Goal: Task Accomplishment & Management: Use online tool/utility

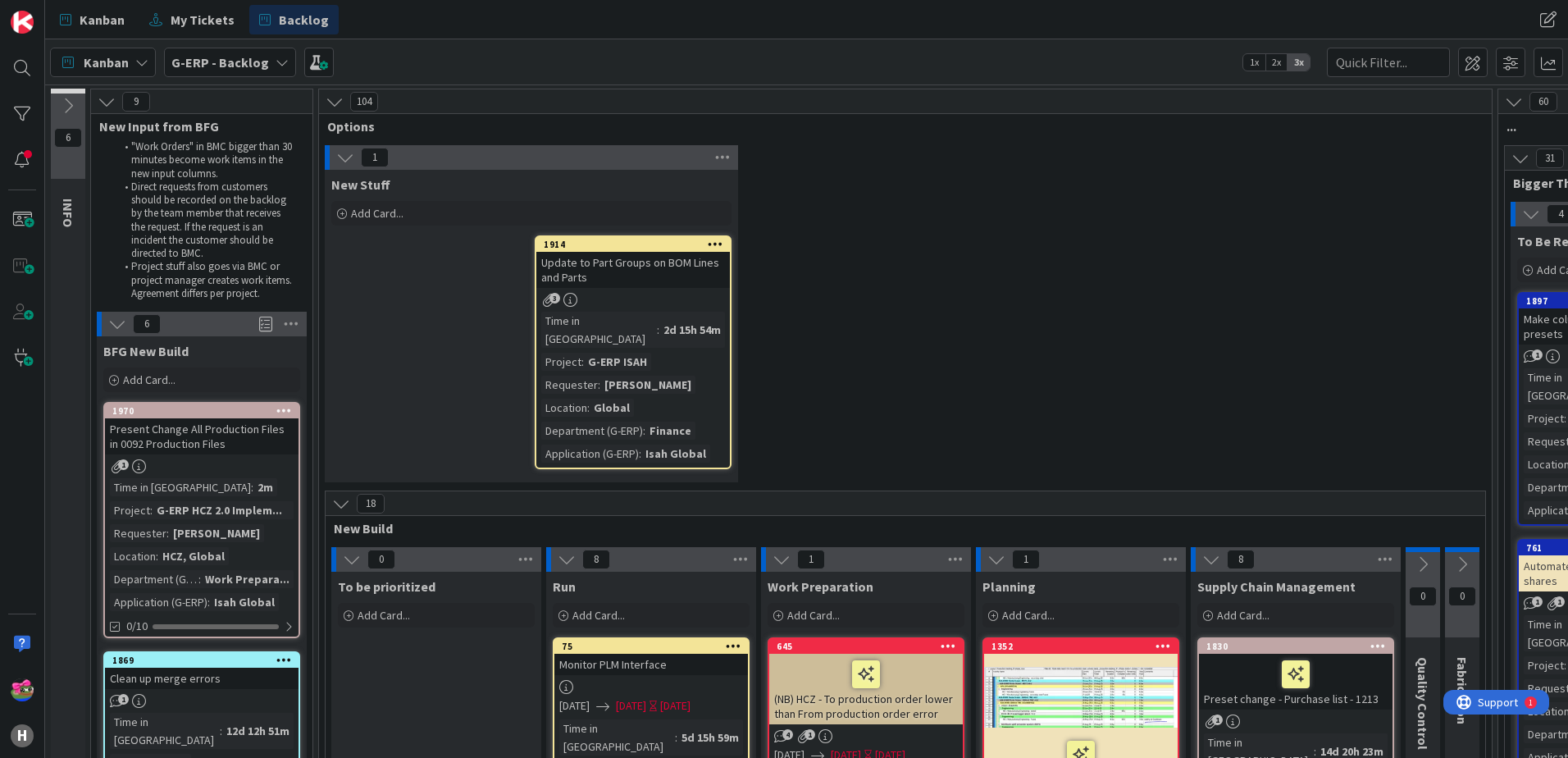
scroll to position [410, 0]
click at [162, 371] on div "Add Card..." at bounding box center [202, 380] width 197 height 25
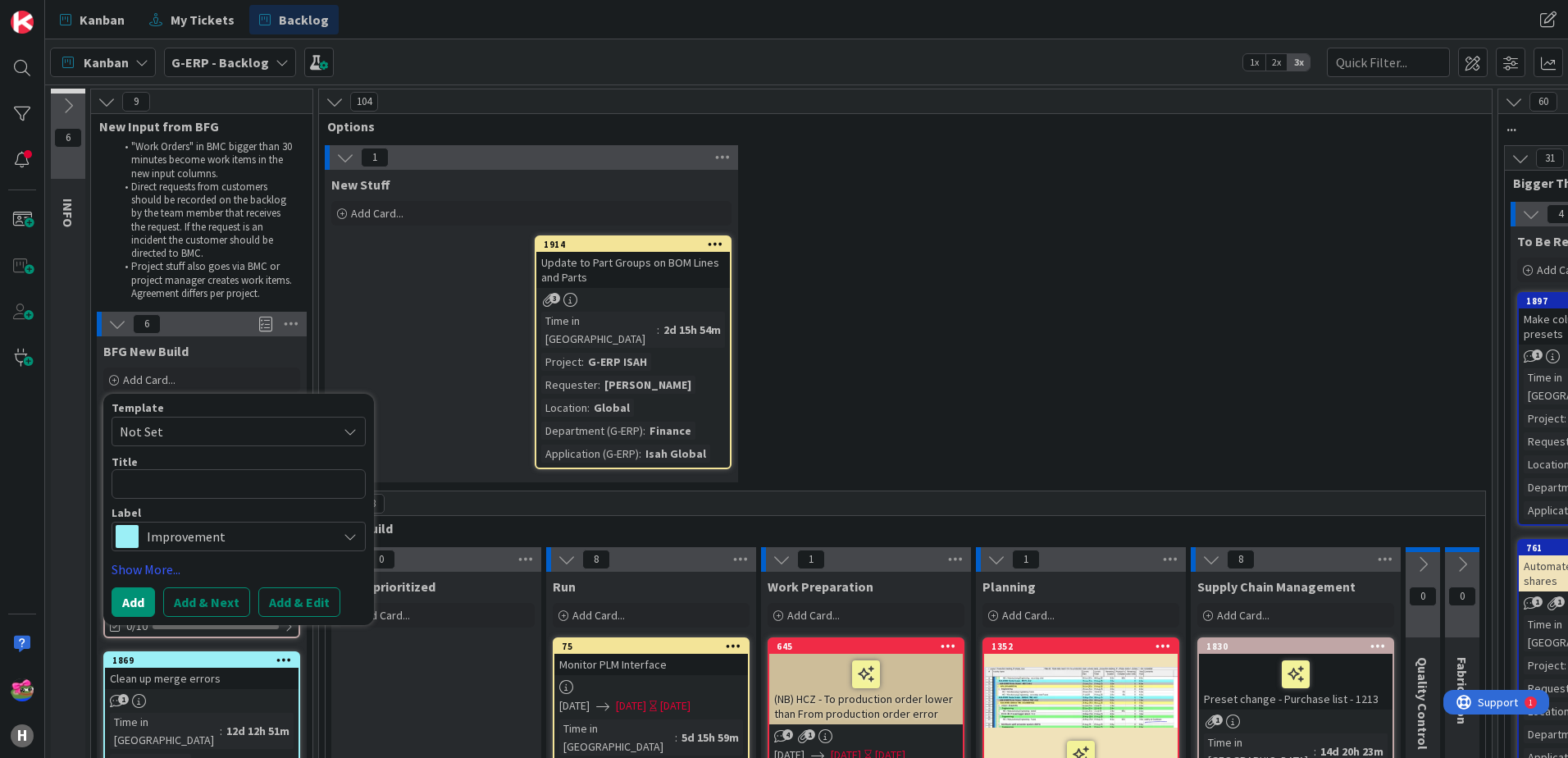
click at [289, 418] on span "Not Set" at bounding box center [239, 431] width 255 height 29
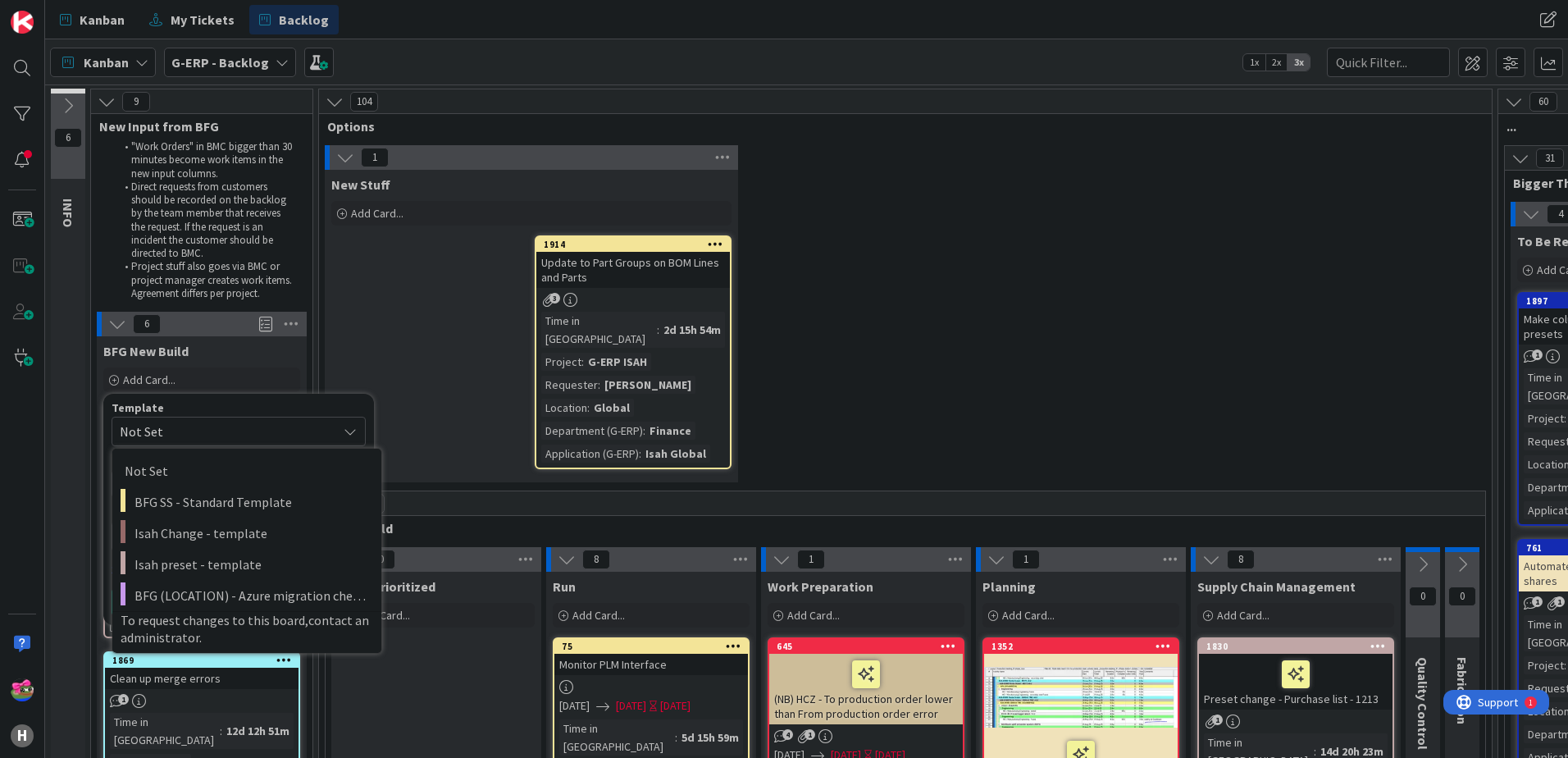
click at [479, 355] on div "New Stuff Add Card... 1914 Update to Part Groups on BOM Lines and Parts 3 Time …" at bounding box center [532, 326] width 414 height 313
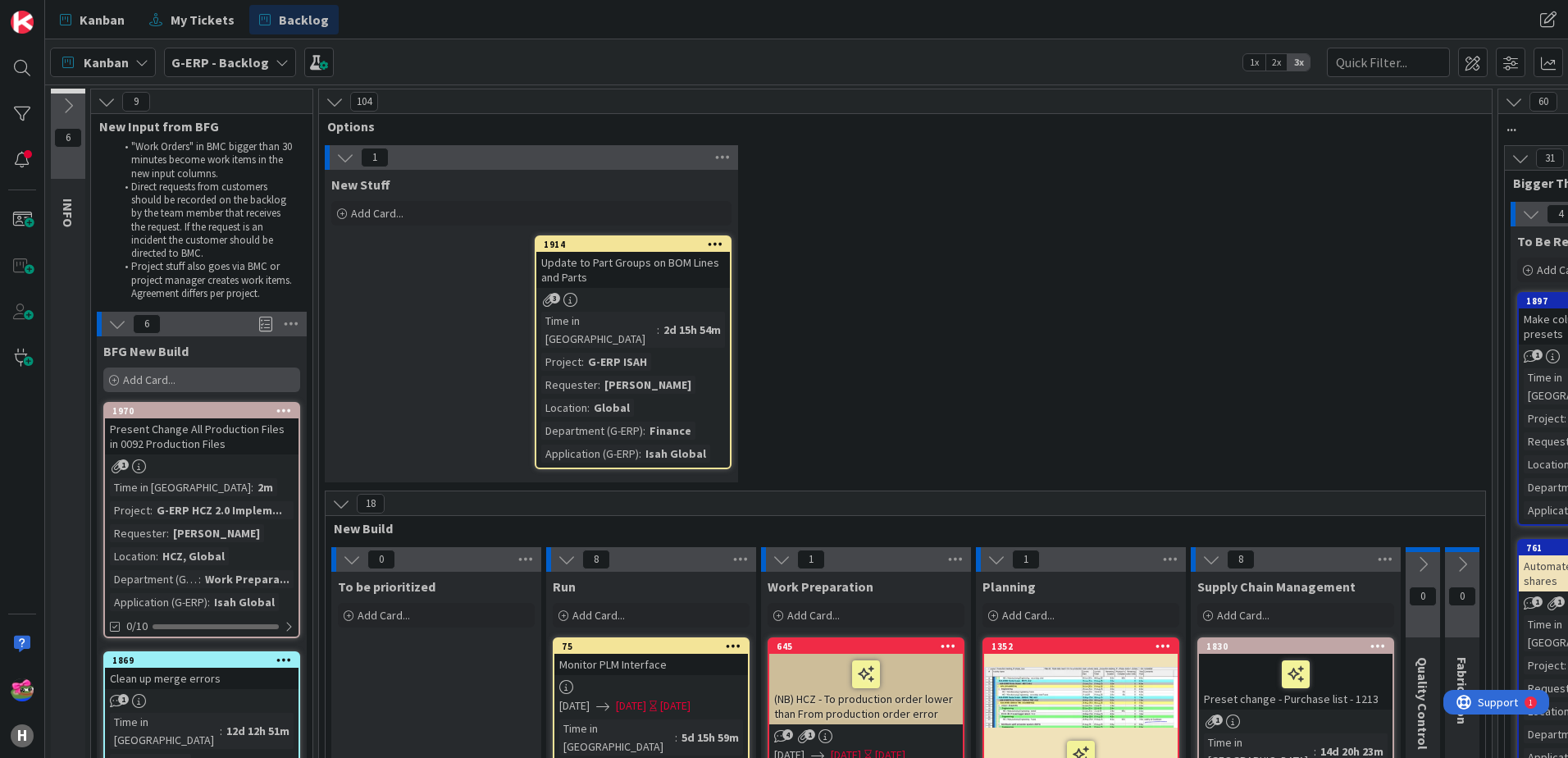
click at [174, 377] on span "Add Card..." at bounding box center [149, 380] width 53 height 15
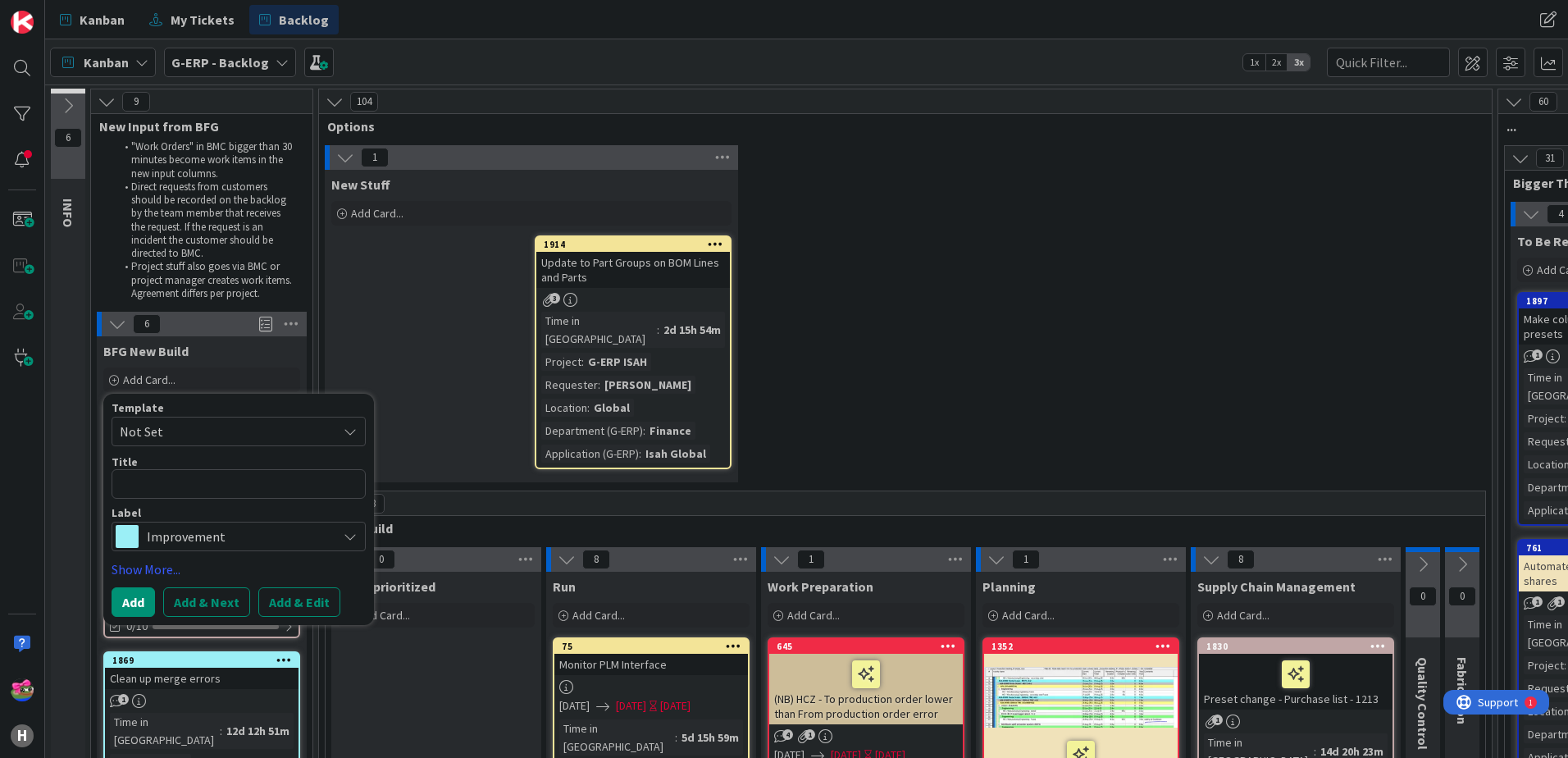
click at [195, 526] on span "Improvement" at bounding box center [238, 537] width 182 height 23
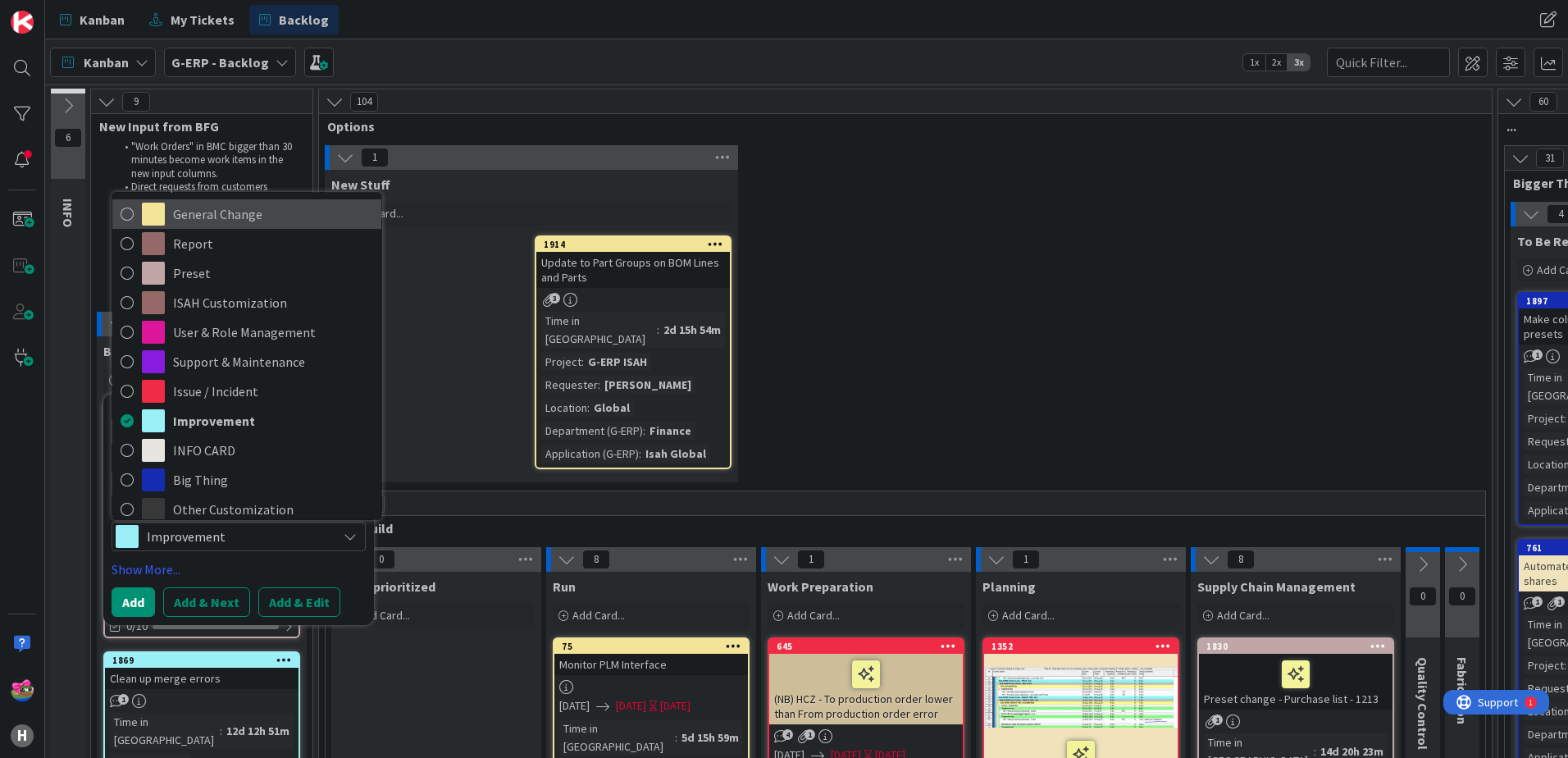
click at [135, 214] on link "General Change" at bounding box center [247, 214] width 269 height 29
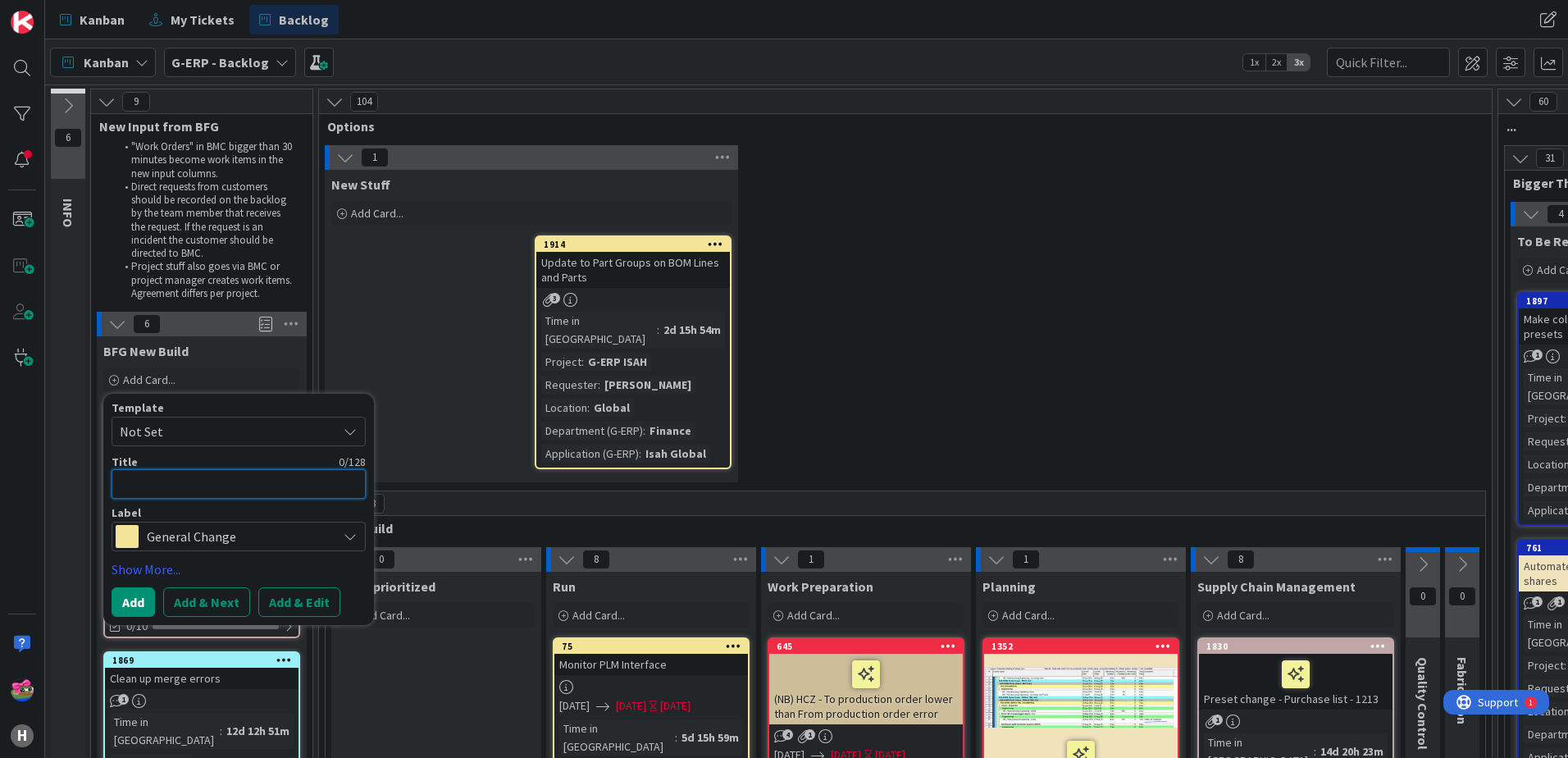
click at [154, 488] on textarea at bounding box center [239, 484] width 255 height 29
type textarea "M"
type textarea "x"
type textarea "My"
type textarea "x"
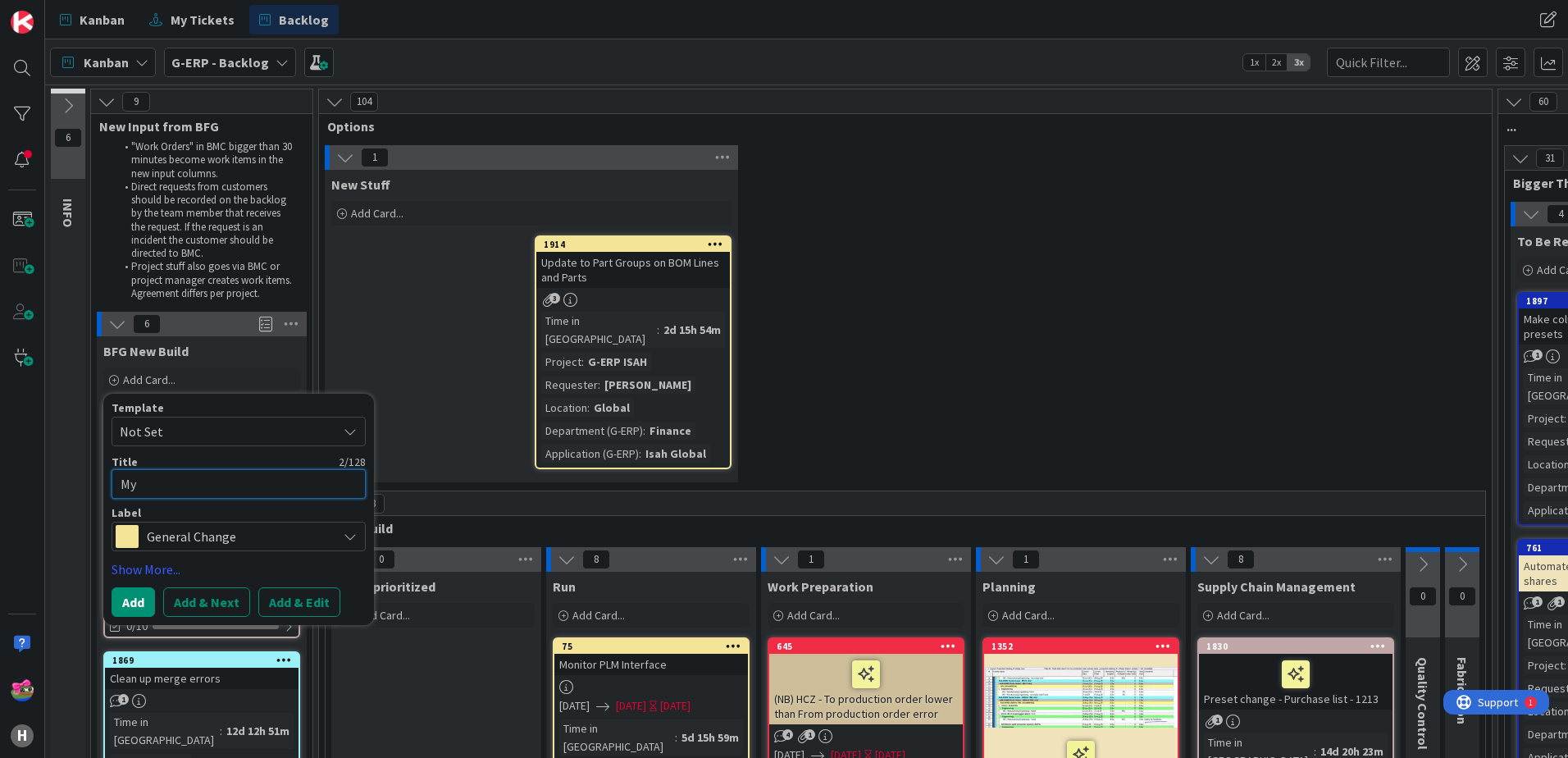
type textarea "MyH"
type textarea "x"
type textarea "MyHu"
type textarea "x"
type textarea "MyHui"
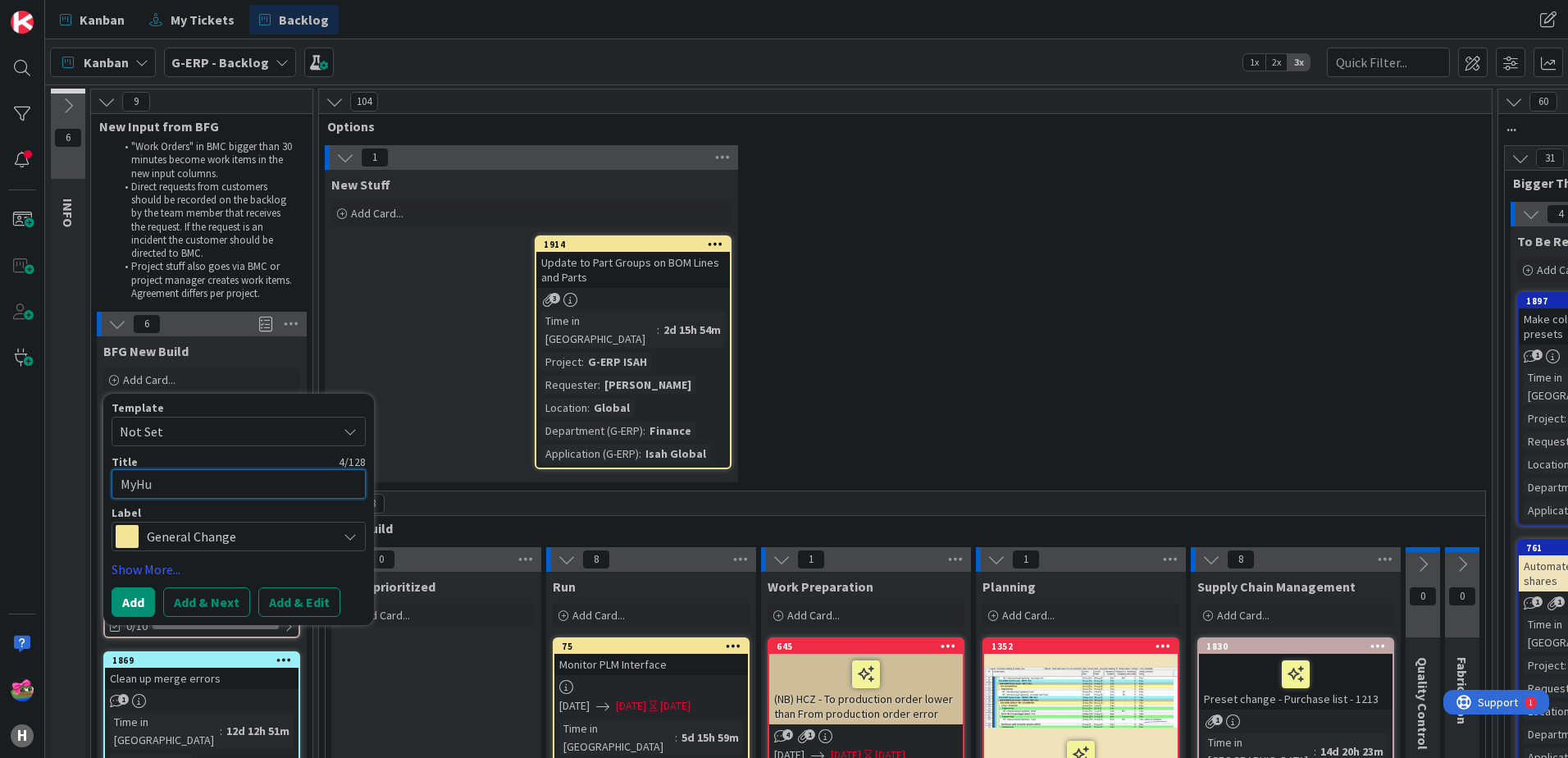
type textarea "x"
type textarea "MyHuis"
type textarea "x"
type textarea "MyHuism"
type textarea "x"
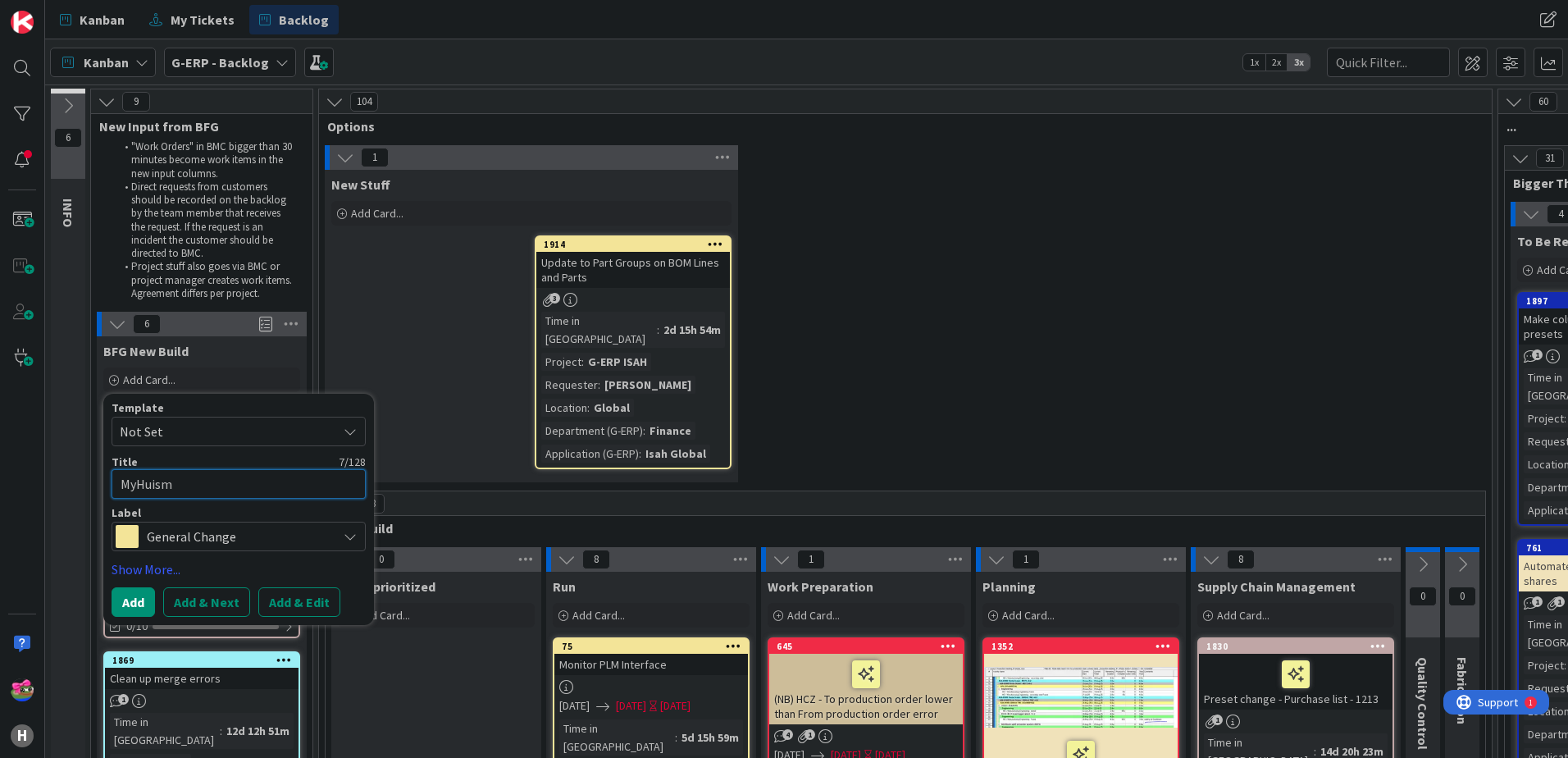
type textarea "MyHuisma"
type textarea "x"
type textarea "MyHuisman"
type textarea "x"
type textarea "MyHuismanP"
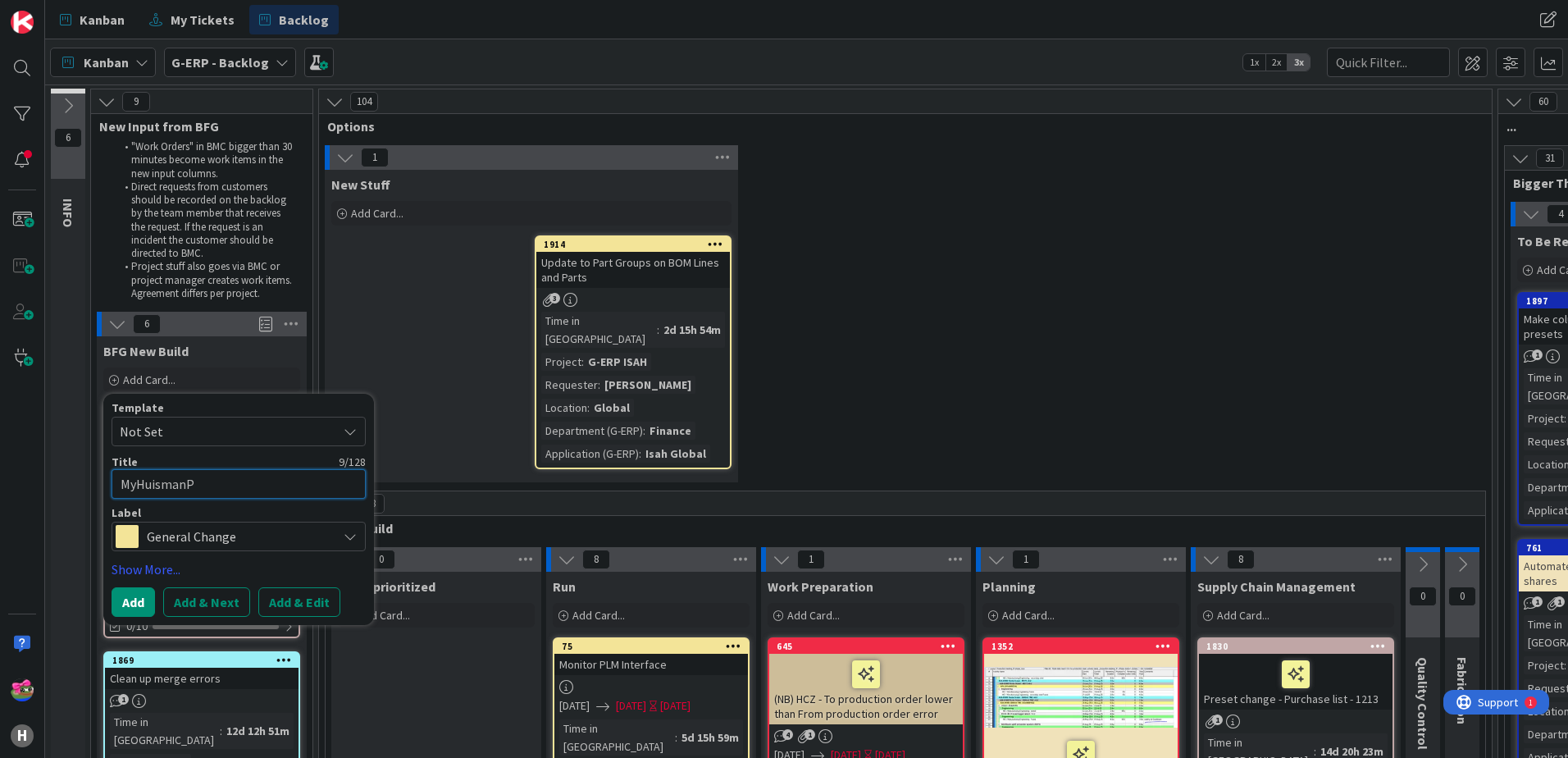
type textarea "x"
type textarea "MyHuismanPo"
type textarea "x"
type textarea "MyHuismanPor"
type textarea "x"
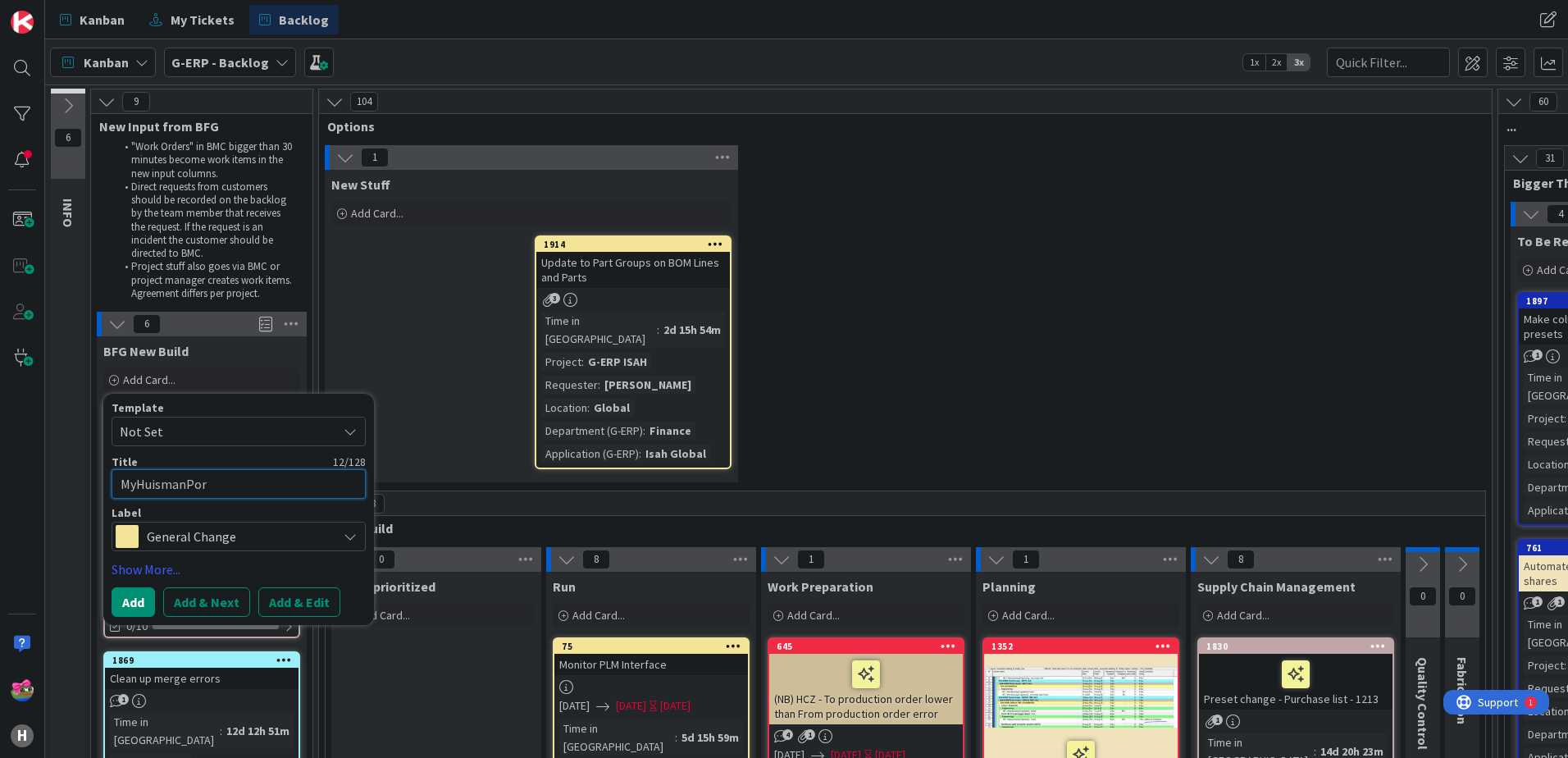
type textarea "MyHuismanPort"
type textarea "x"
type textarea "MyHuismanPorta"
type textarea "x"
type textarea "MyHuismanPortal"
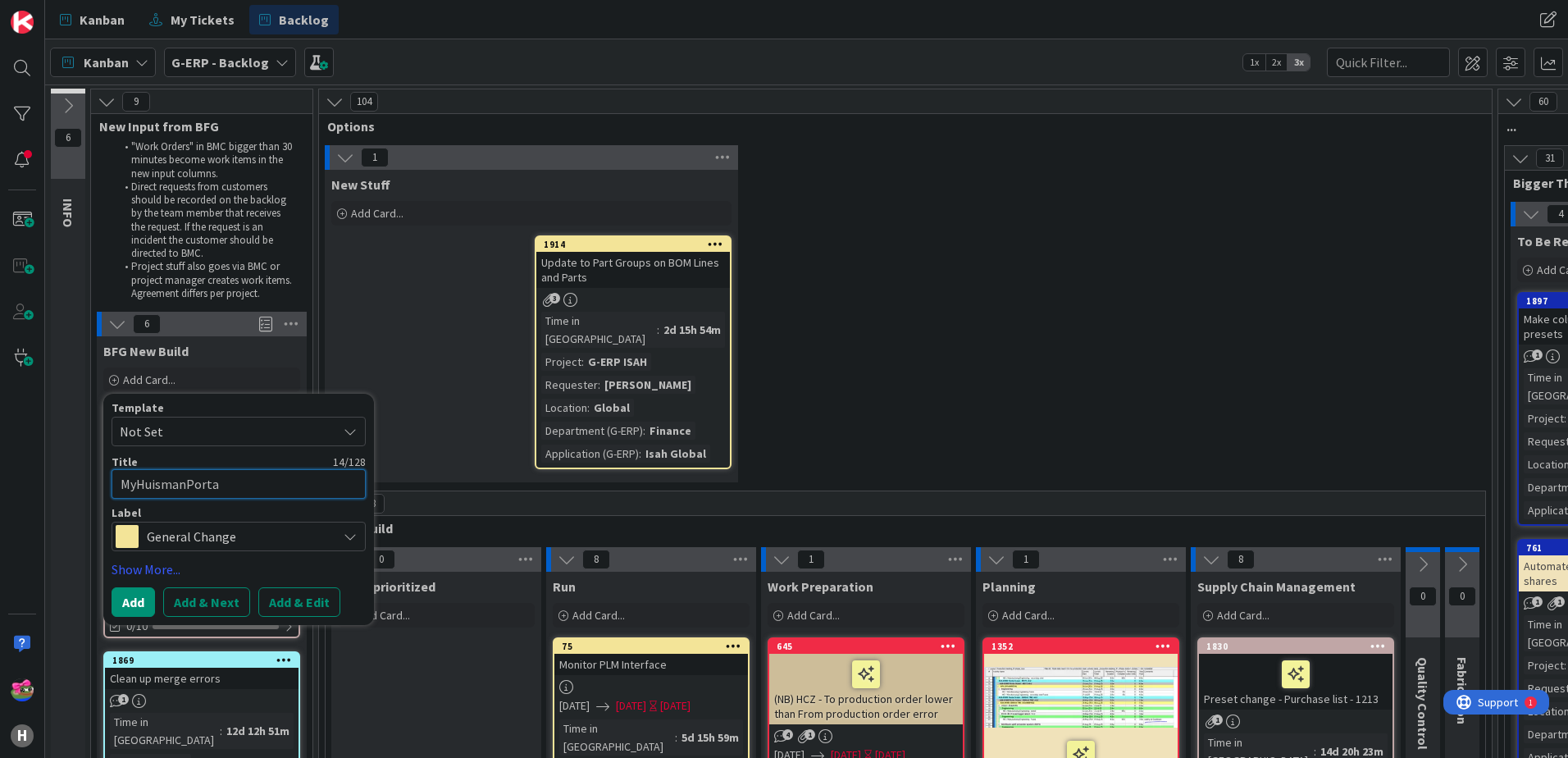
type textarea "x"
type textarea "MyHuismanPortal"
type textarea "x"
type textarea "MyHuismanPortal i"
type textarea "x"
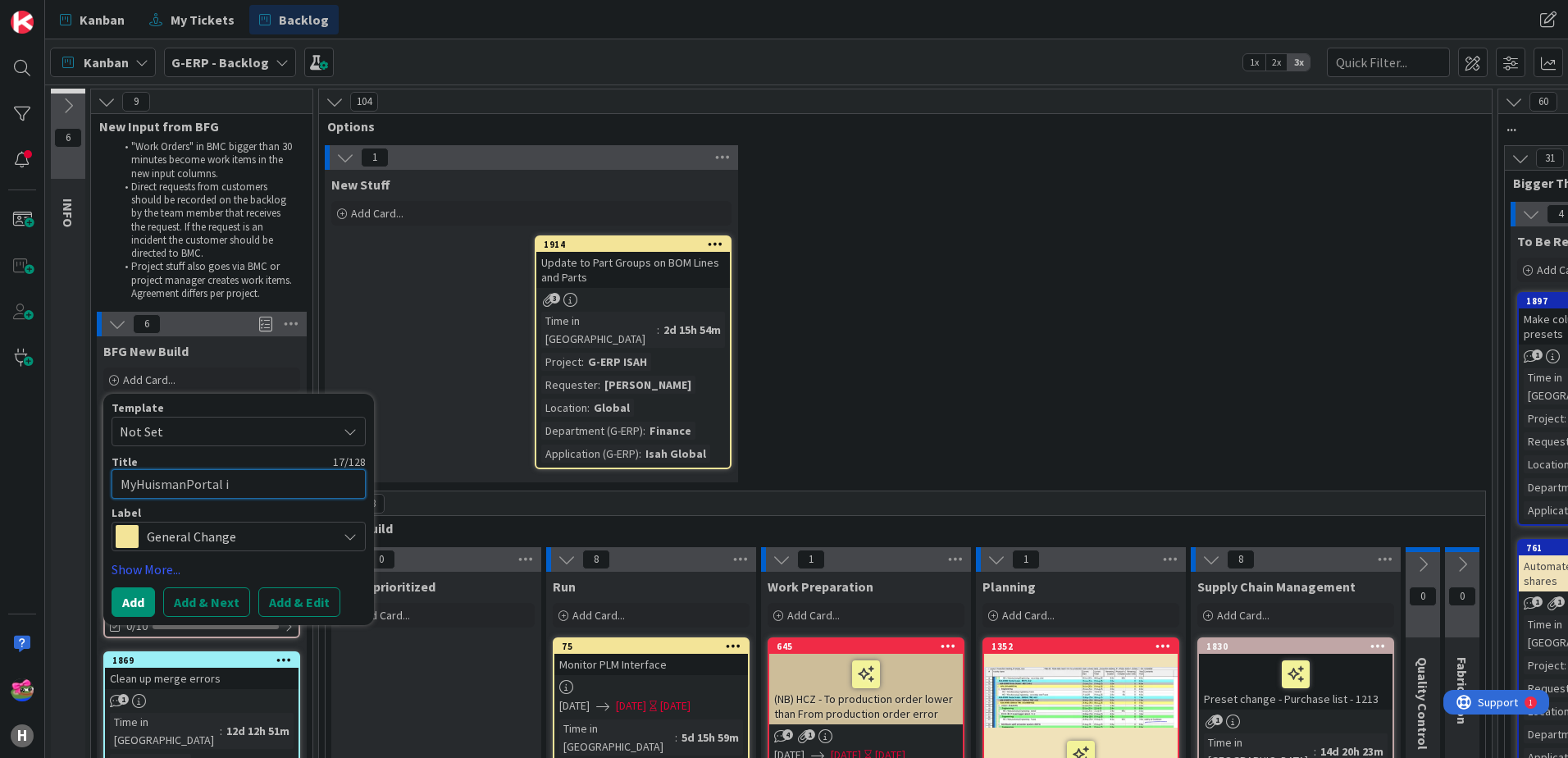
type textarea "MyHuismanPortal in"
type textarea "x"
type textarea "MyHuismanPortal ins"
type textarea "x"
type textarea "MyHuismanPortal inst"
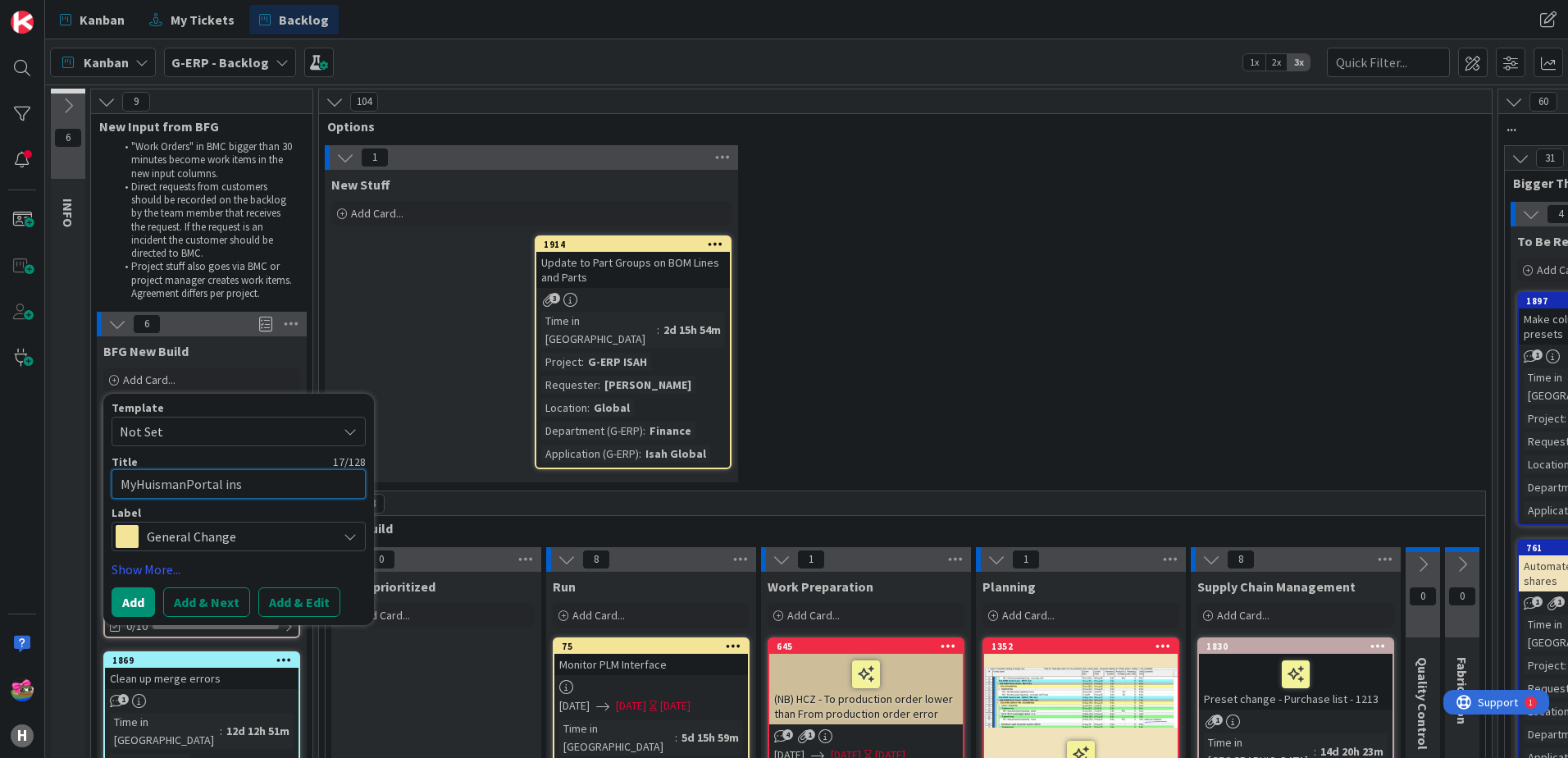
type textarea "x"
type textarea "MyHuismanPortal insta"
type textarea "x"
type textarea "MyHuismanPortal instal"
type textarea "x"
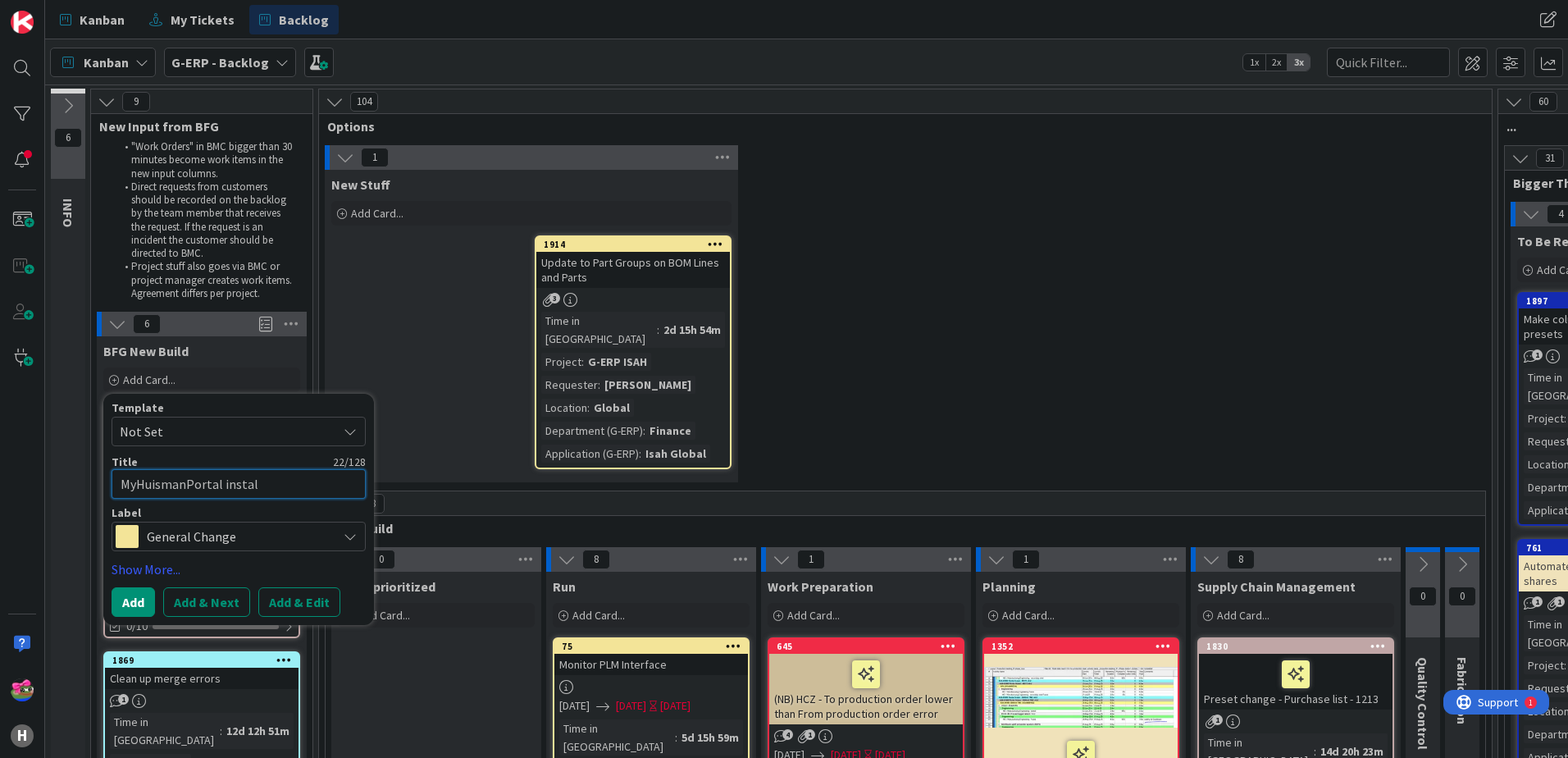
type textarea "MyHuismanPortal install"
type textarea "x"
type textarea "MyHuismanPortal install"
type textarea "x"
type textarea "MyHuismanPortal install A"
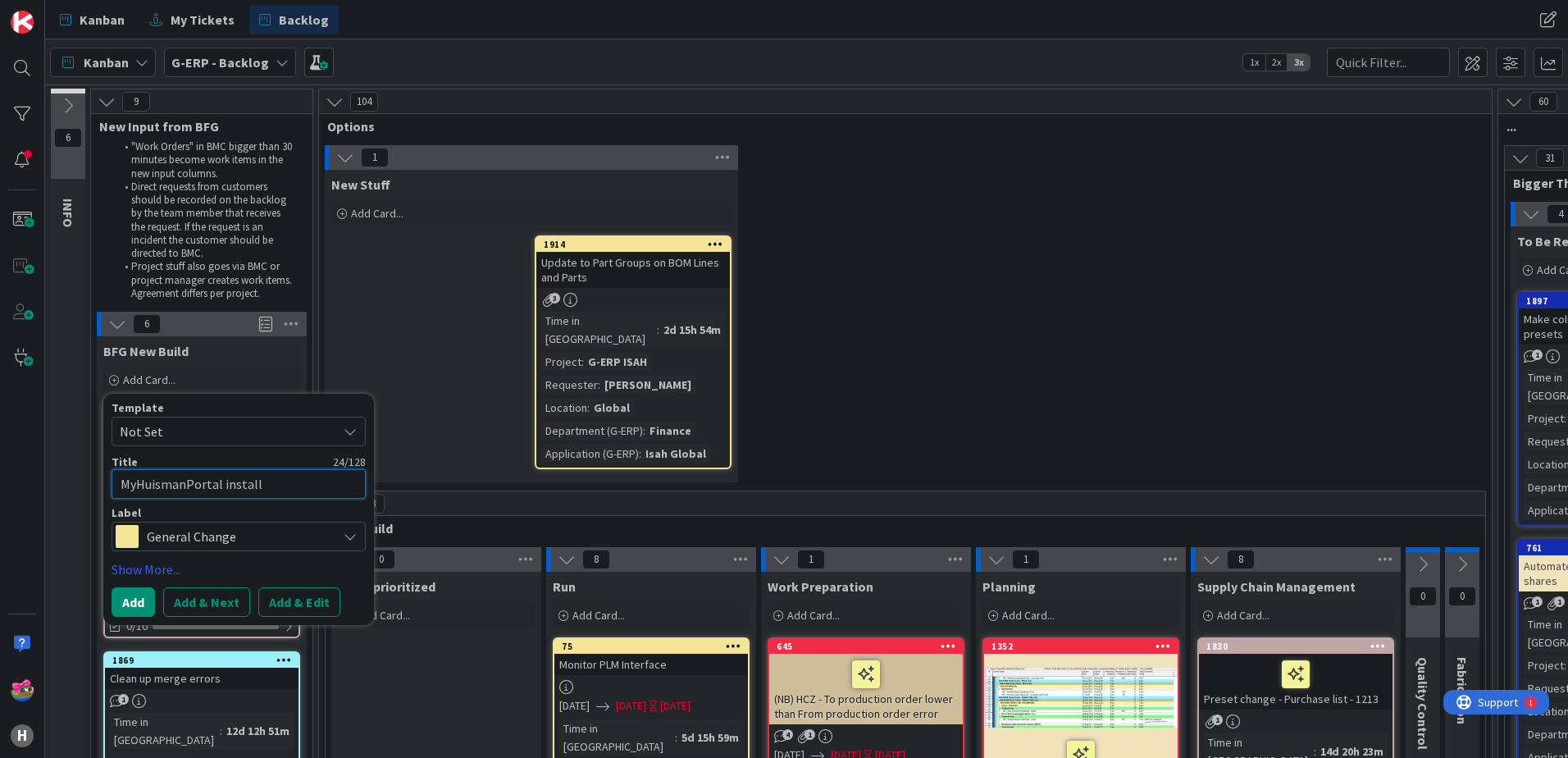
type textarea "x"
type textarea "MyHuismanPortal install AP"
type textarea "x"
type textarea "MyHuismanPortal install API"
type textarea "x"
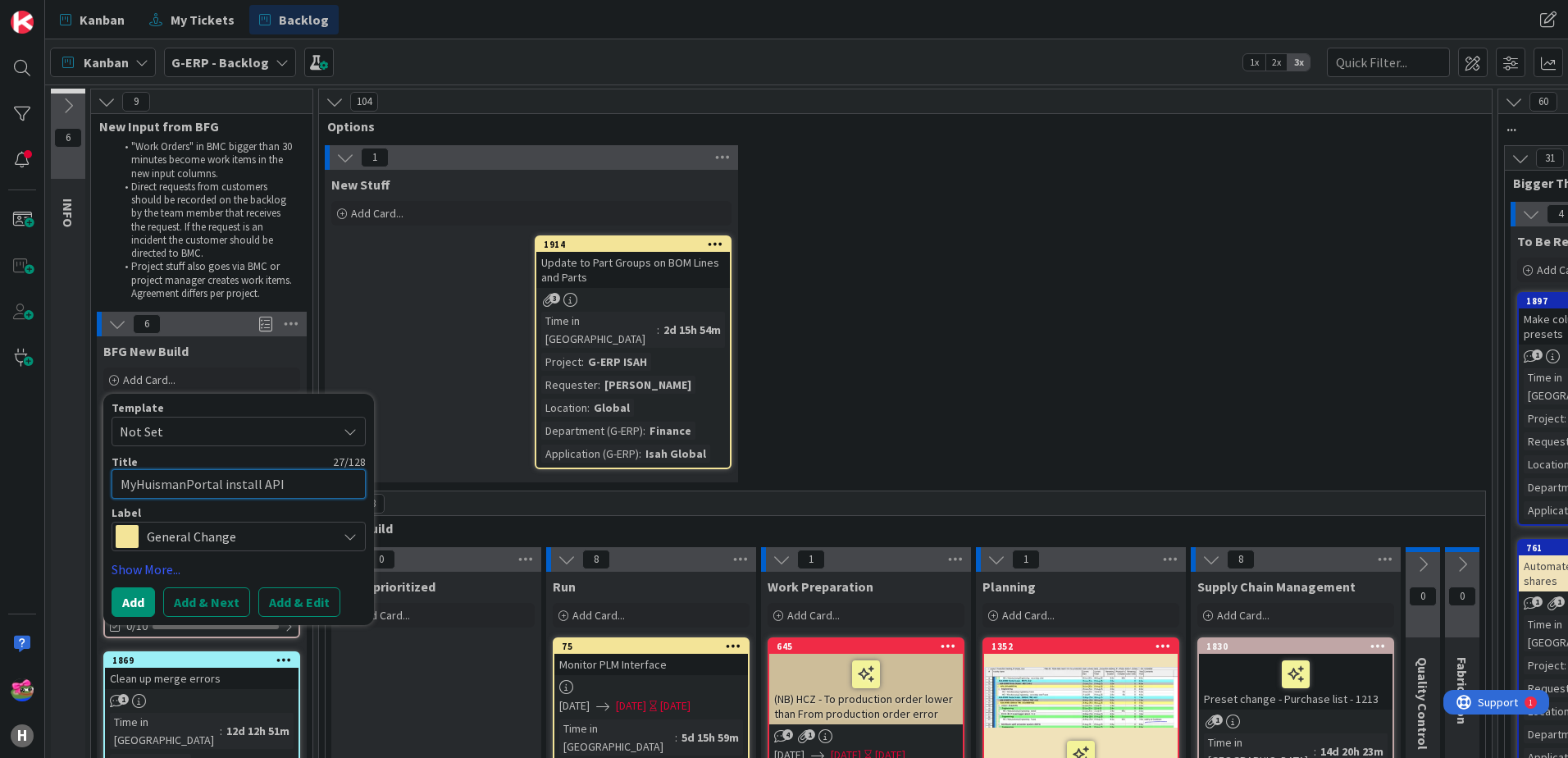
type textarea "MyHuismanPortal install API/"
type textarea "x"
type textarea "MyHuismanPortal install API/I"
type textarea "x"
type textarea "MyHuismanPortal install API/In"
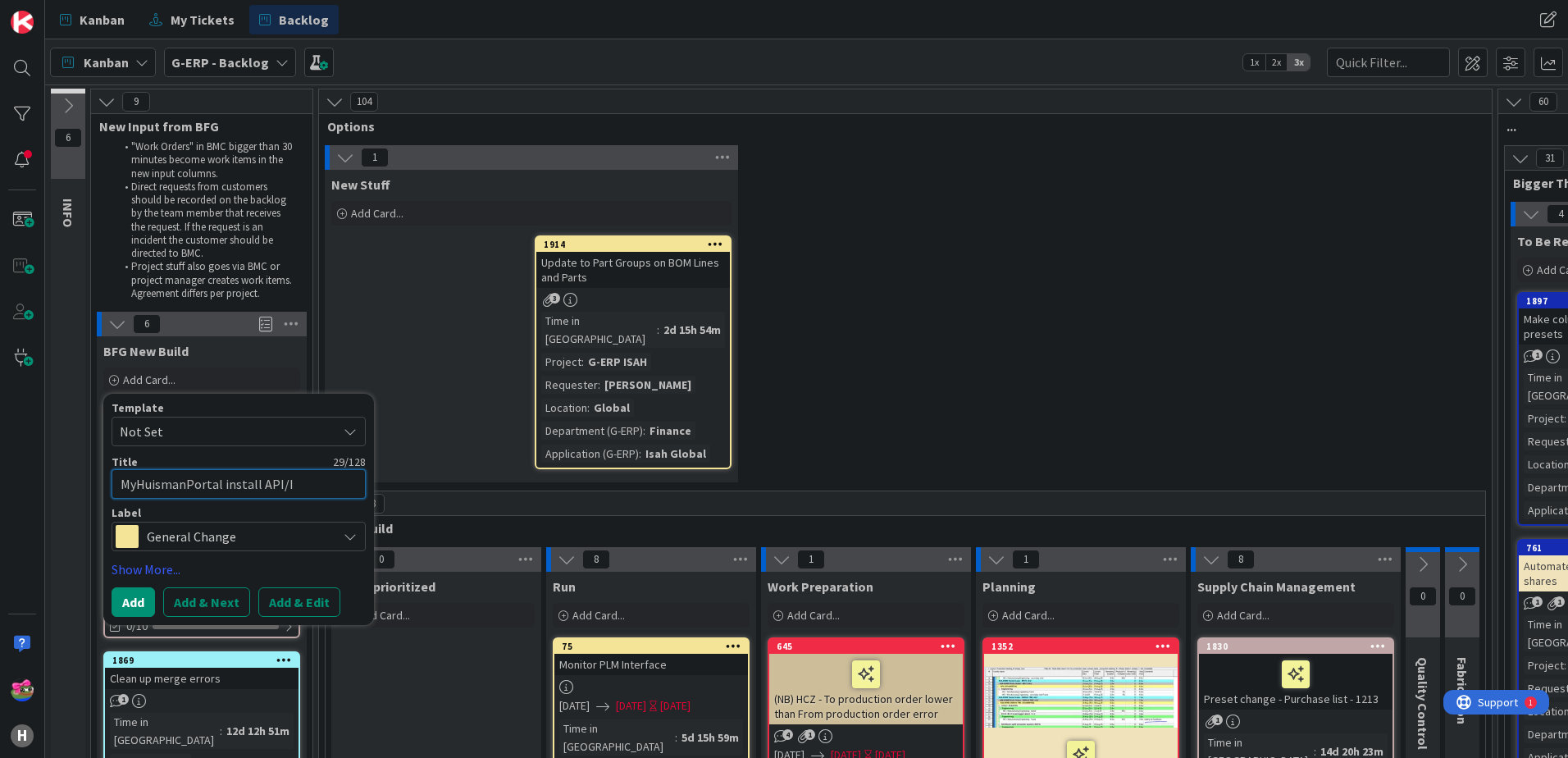
type textarea "x"
type textarea "MyHuismanPortal install API/Int"
type textarea "x"
type textarea "MyHuismanPortal install API/Inte"
type textarea "x"
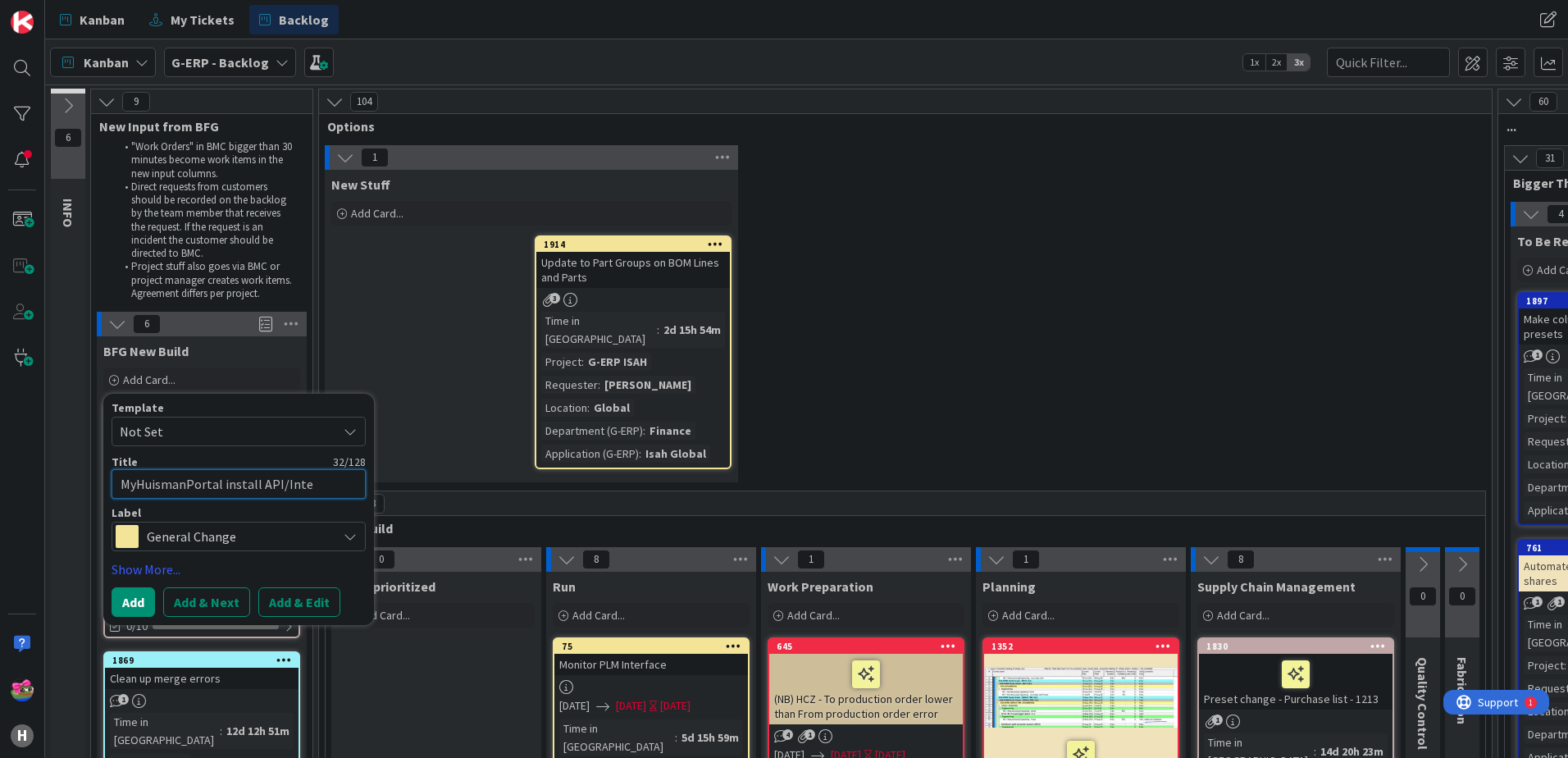
type textarea "MyHuismanPortal install API/Inter"
type textarea "x"
type textarea "MyHuismanPortal install API/Intere"
type textarea "x"
type textarea "MyHuismanPortal install API/Inter"
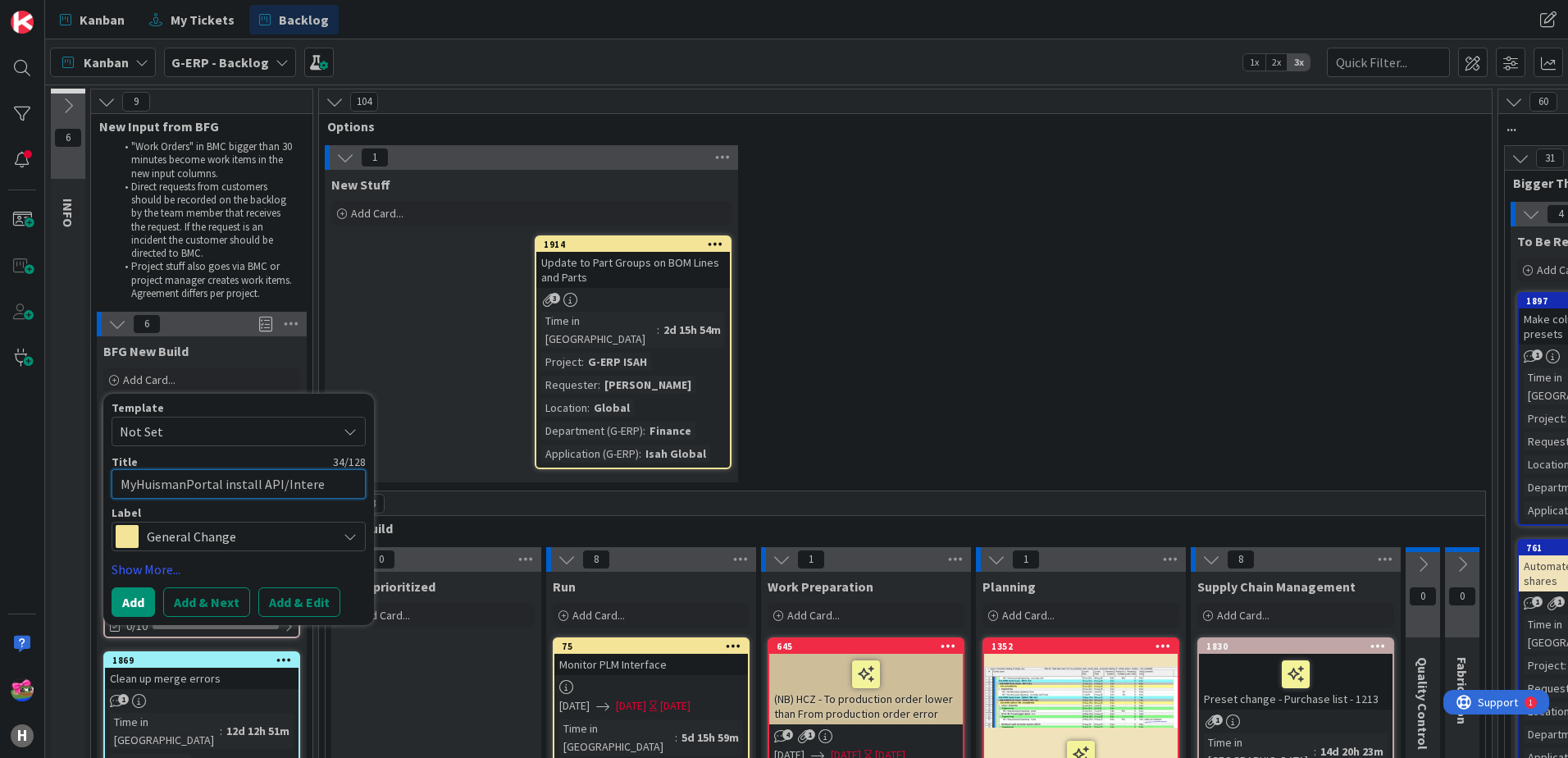
type textarea "x"
type textarea "MyHuismanPortal install API/Inte"
type textarea "x"
type textarea "MyHuismanPortal install API/Int"
type textarea "x"
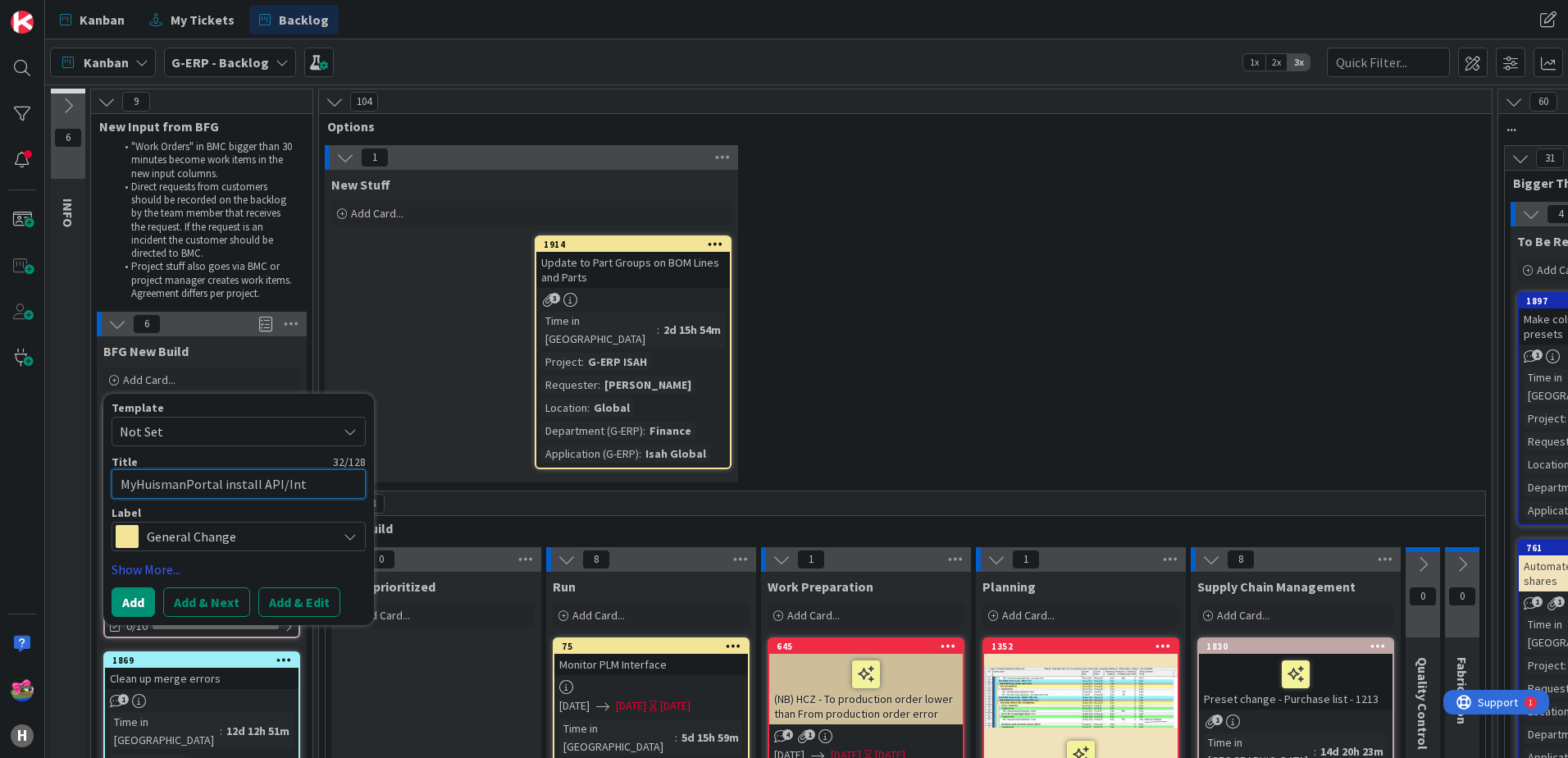
type textarea "MyHuismanPortal install API/In"
type textarea "x"
type textarea "MyHuismanPortal install API/I"
type textarea "x"
type textarea "MyHuismanPortal install API/"
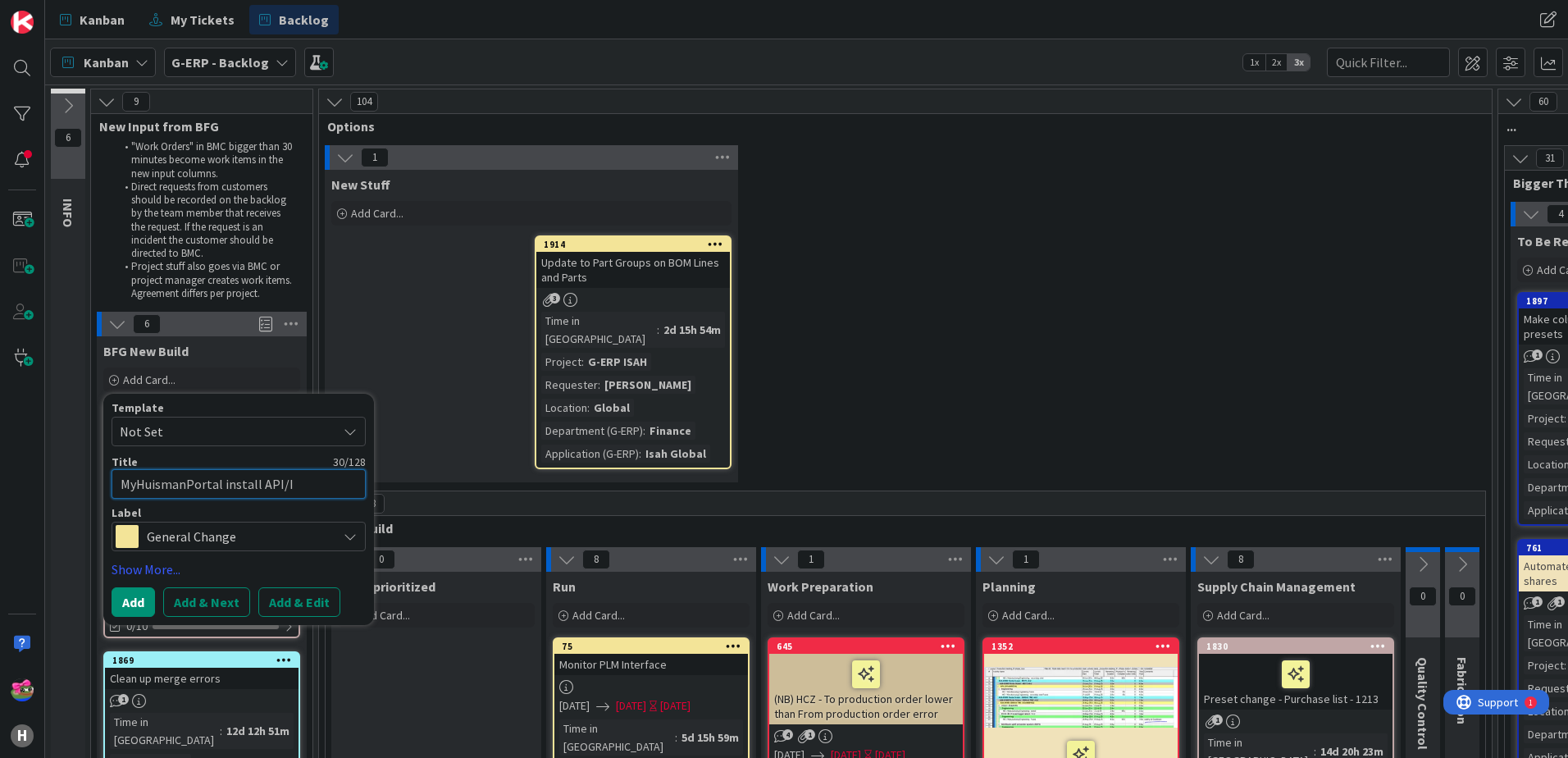
type textarea "x"
type textarea "MyHuismanPortal install API"
type textarea "x"
type textarea "MyHuismanPortal install AP"
type textarea "x"
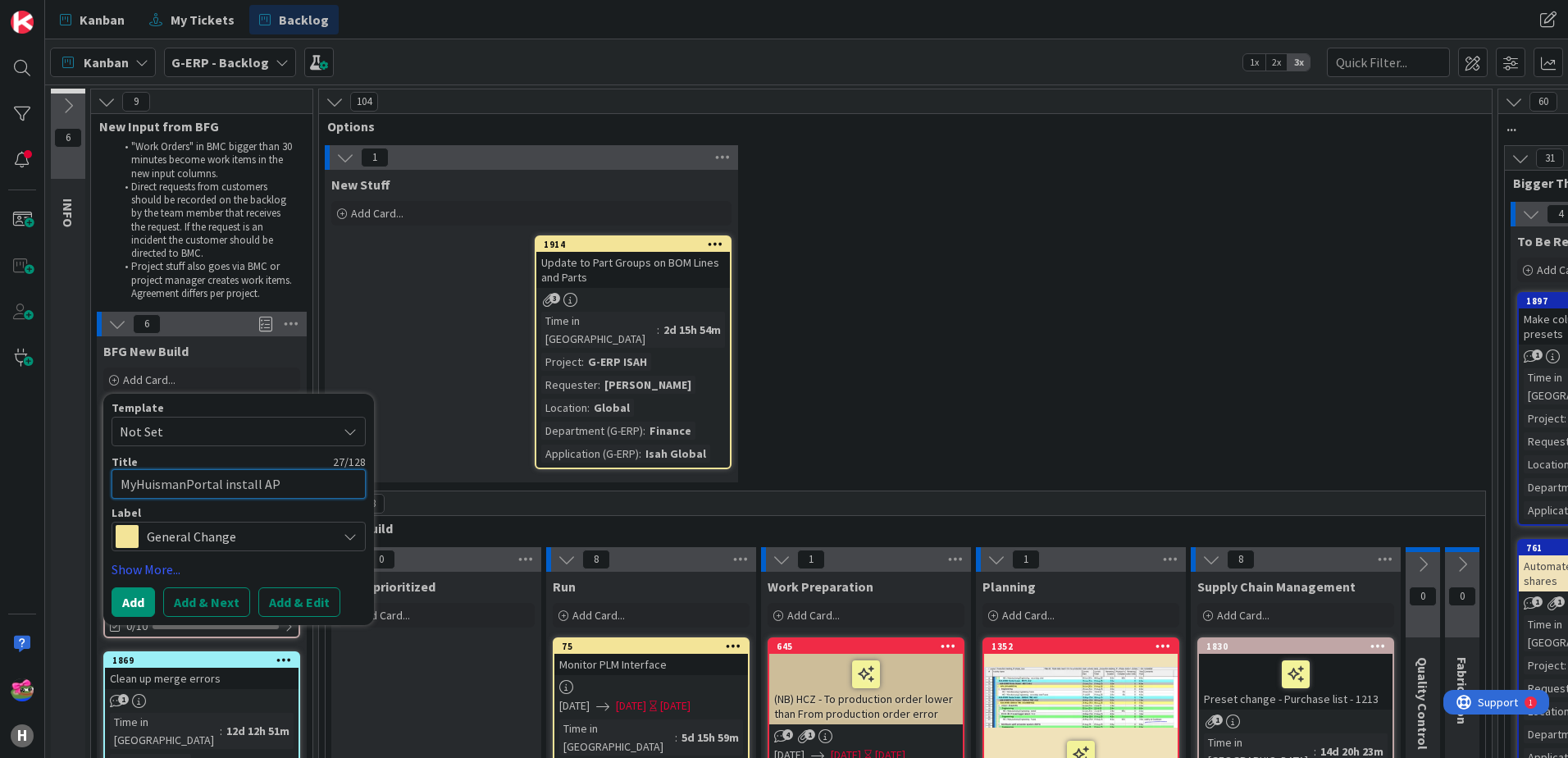
type textarea "MyHuismanPortal install A"
type textarea "x"
type textarea "MyHuismanPortal install"
type textarea "x"
type textarea "MyHuismanPortal Tinstall"
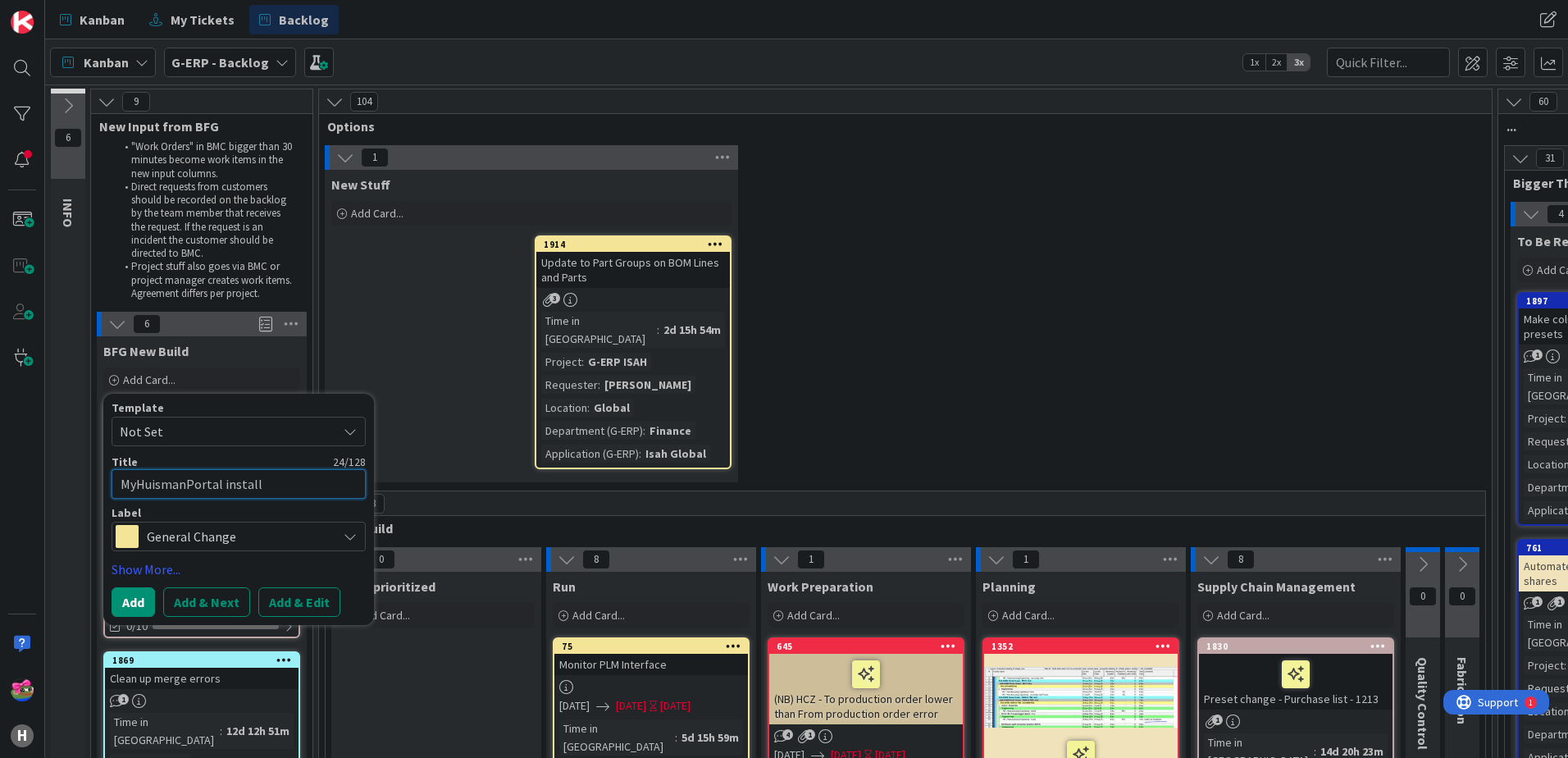
type textarea "x"
type textarea "MyHuismanPortal TEinstall"
type textarea "x"
type textarea "MyHuismanPortal TESinstall"
type textarea "x"
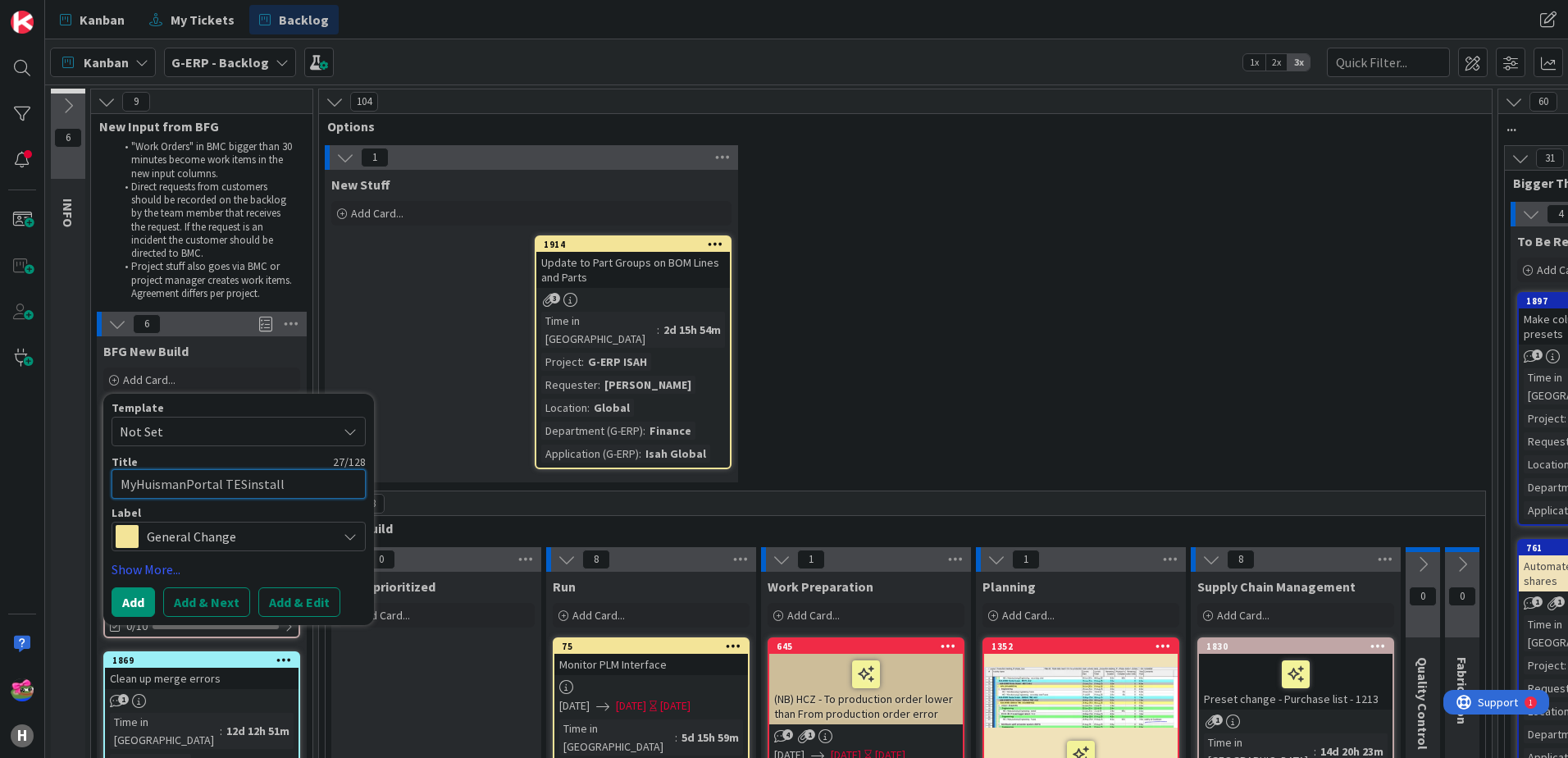
type textarea "MyHuismanPortal TESTinstall"
type textarea "x"
type textarea "MyHuismanPortal TEST install"
type textarea "x"
type textarea "MyHuismanPortal TEST install i"
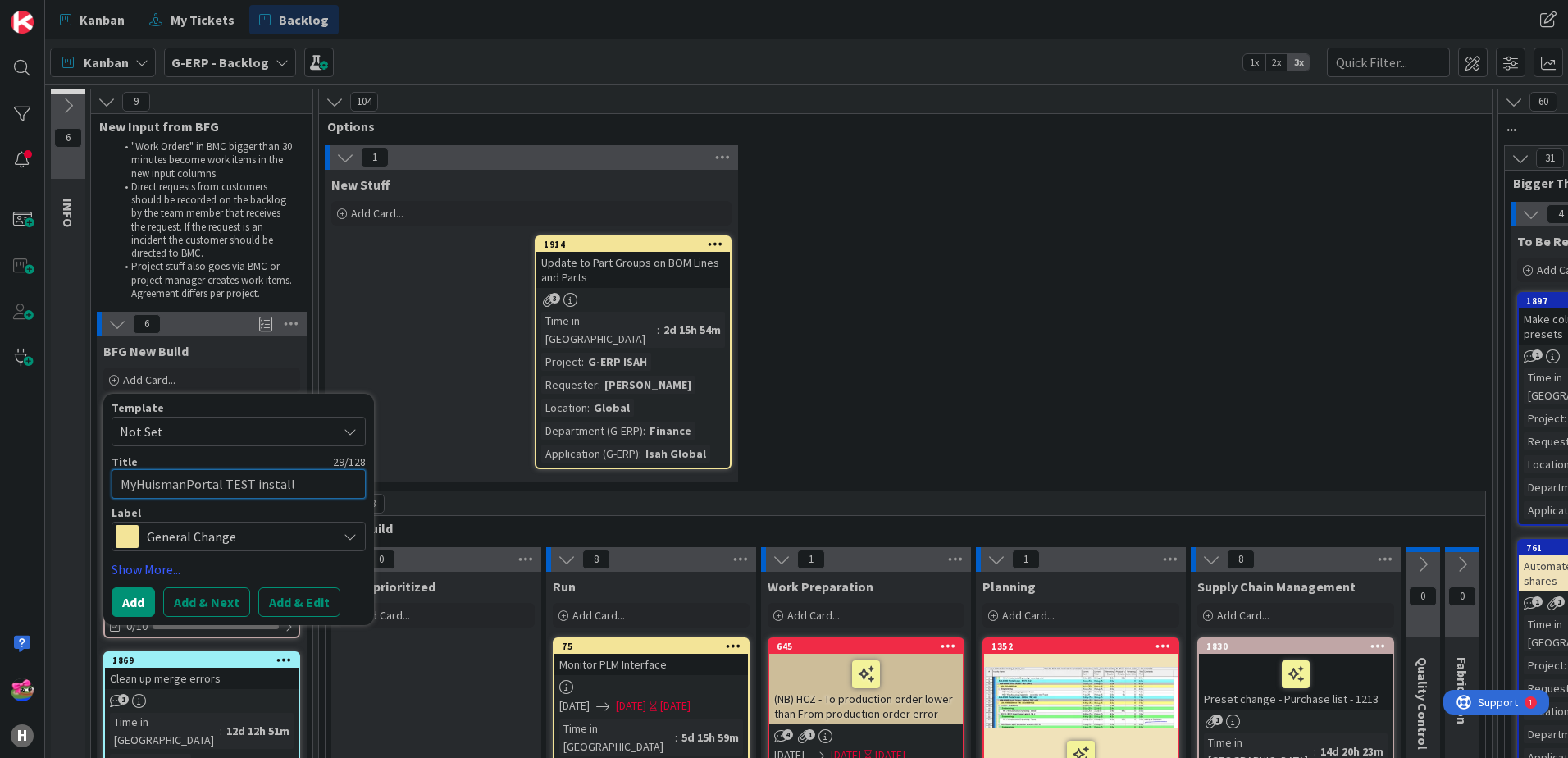
type textarea "x"
type textarea "MyHuismanPortal TEST install in"
type textarea "x"
type textarea "MyHuismanPortal TEST install int"
type textarea "x"
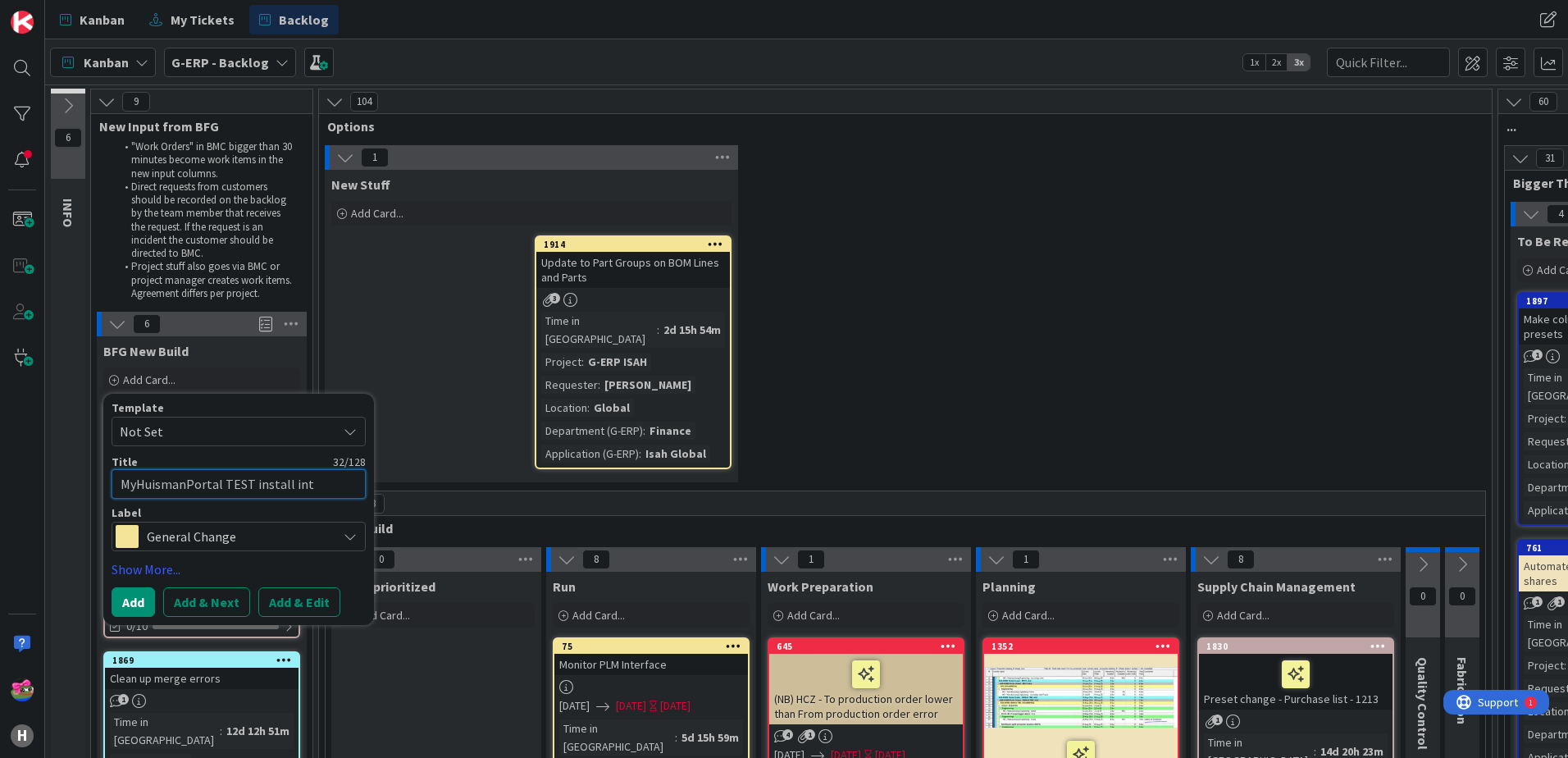
type textarea "MyHuismanPortal TEST install inte"
type textarea "x"
type textarea "MyHuismanPortal TEST install inter"
type textarea "x"
type textarea "MyHuismanPortal TEST install interf"
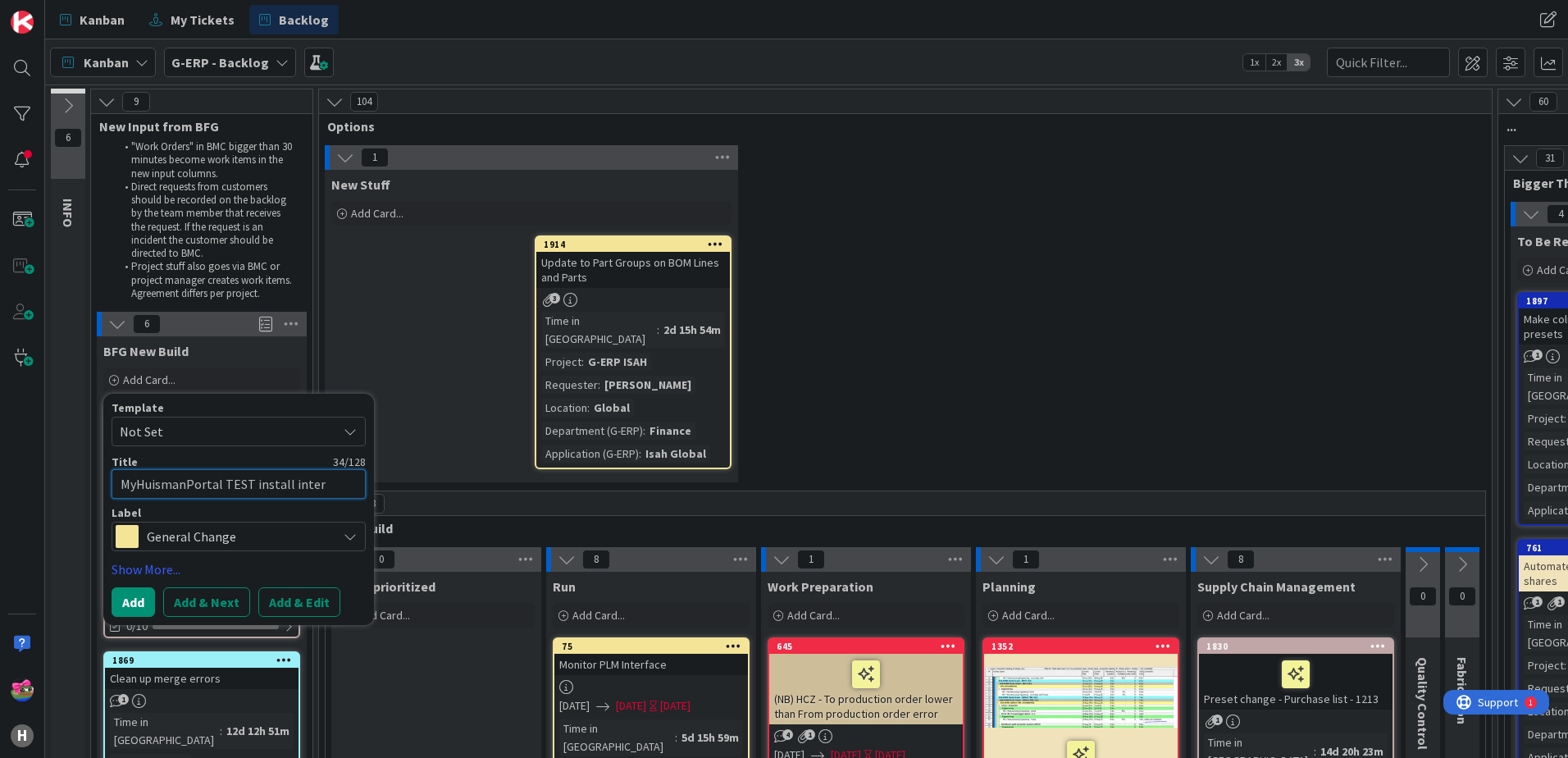
type textarea "x"
type textarea "MyHuismanPortal TEST install interfa"
type textarea "x"
type textarea "MyHuismanPortal TEST install interfac"
type textarea "x"
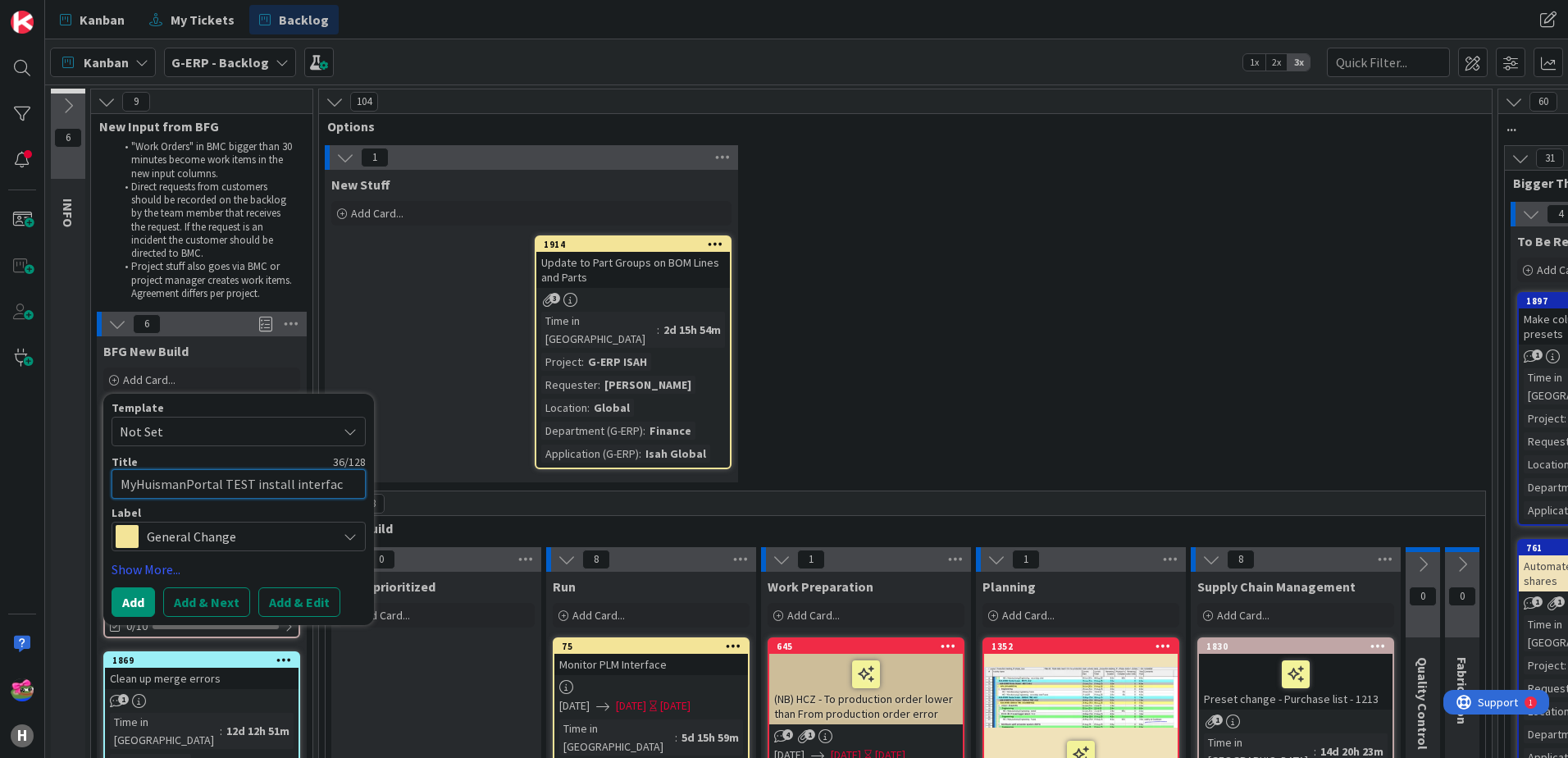
type textarea "MyHuismanPortal TEST install interface"
type textarea "x"
type textarea "MyHuismanPortal TEST install interfaces"
type textarea "x"
type textarea "MyHuismanPortal TEST install interfaces"
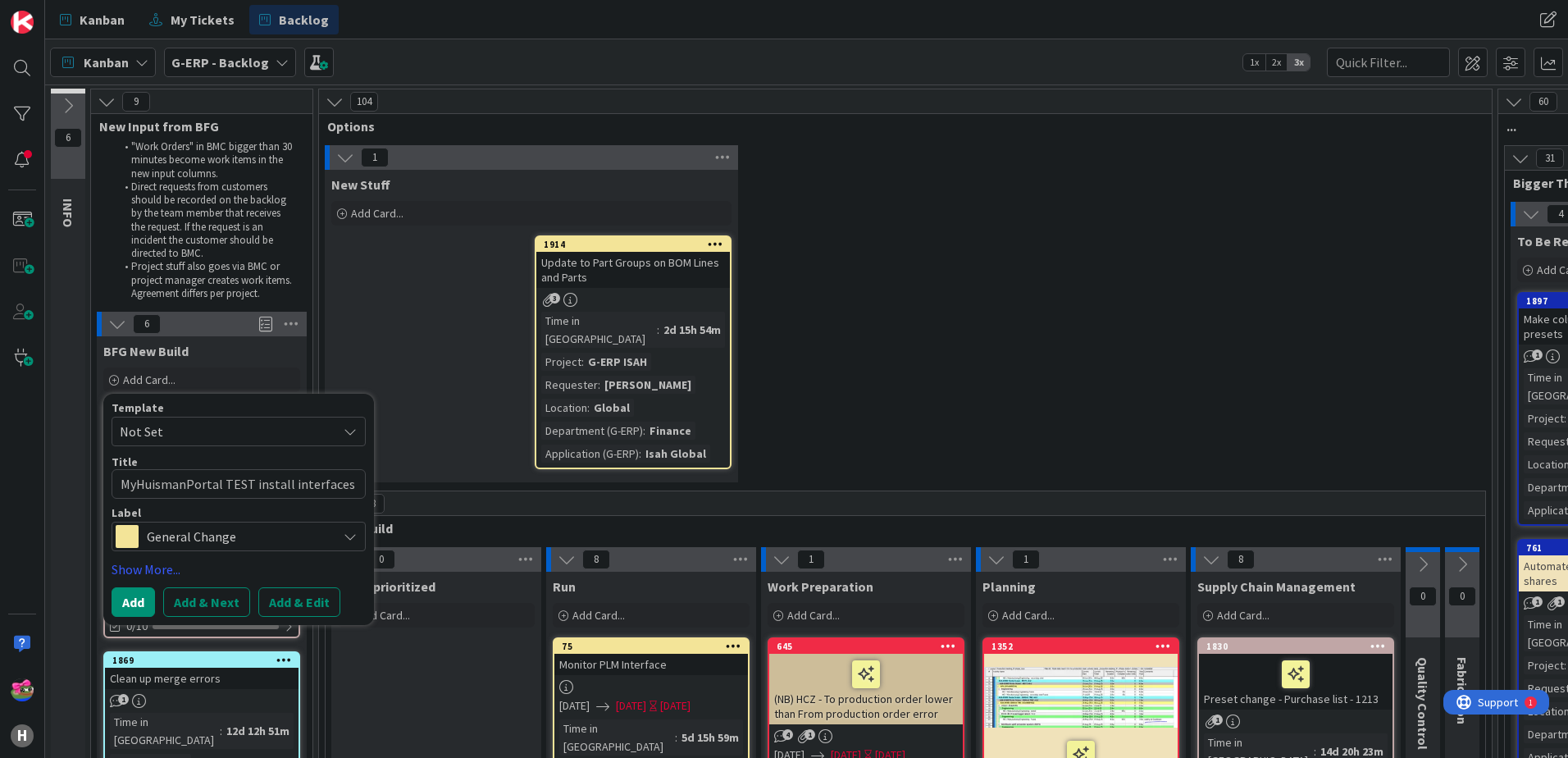
click at [901, 307] on div "1 New Stuff Add Card... 1914 Update to Part Groups on BOM Lines and Parts 3 Tim…" at bounding box center [905, 317] width 1166 height 345
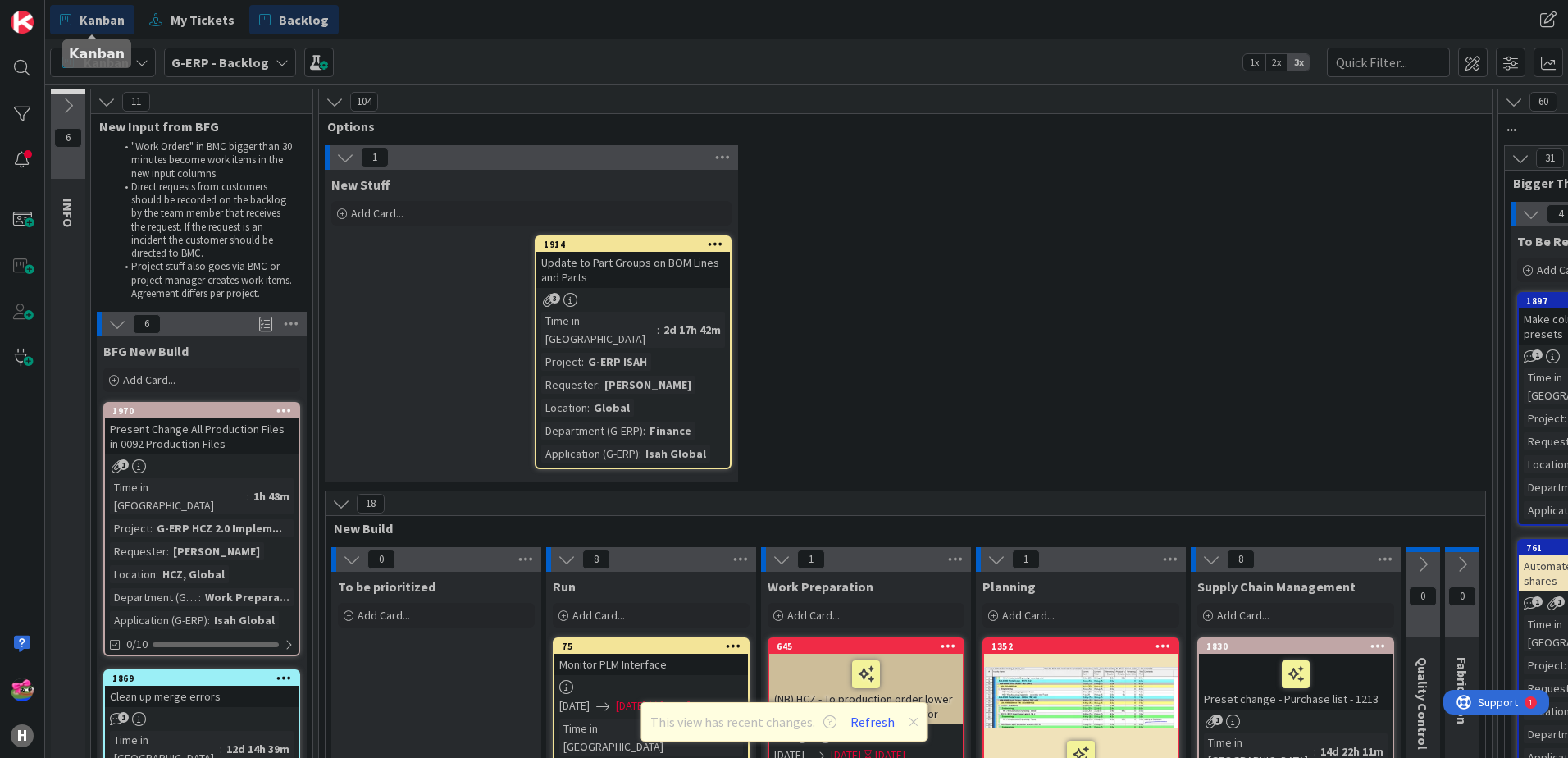
click at [101, 16] on span "Kanban" at bounding box center [102, 20] width 45 height 20
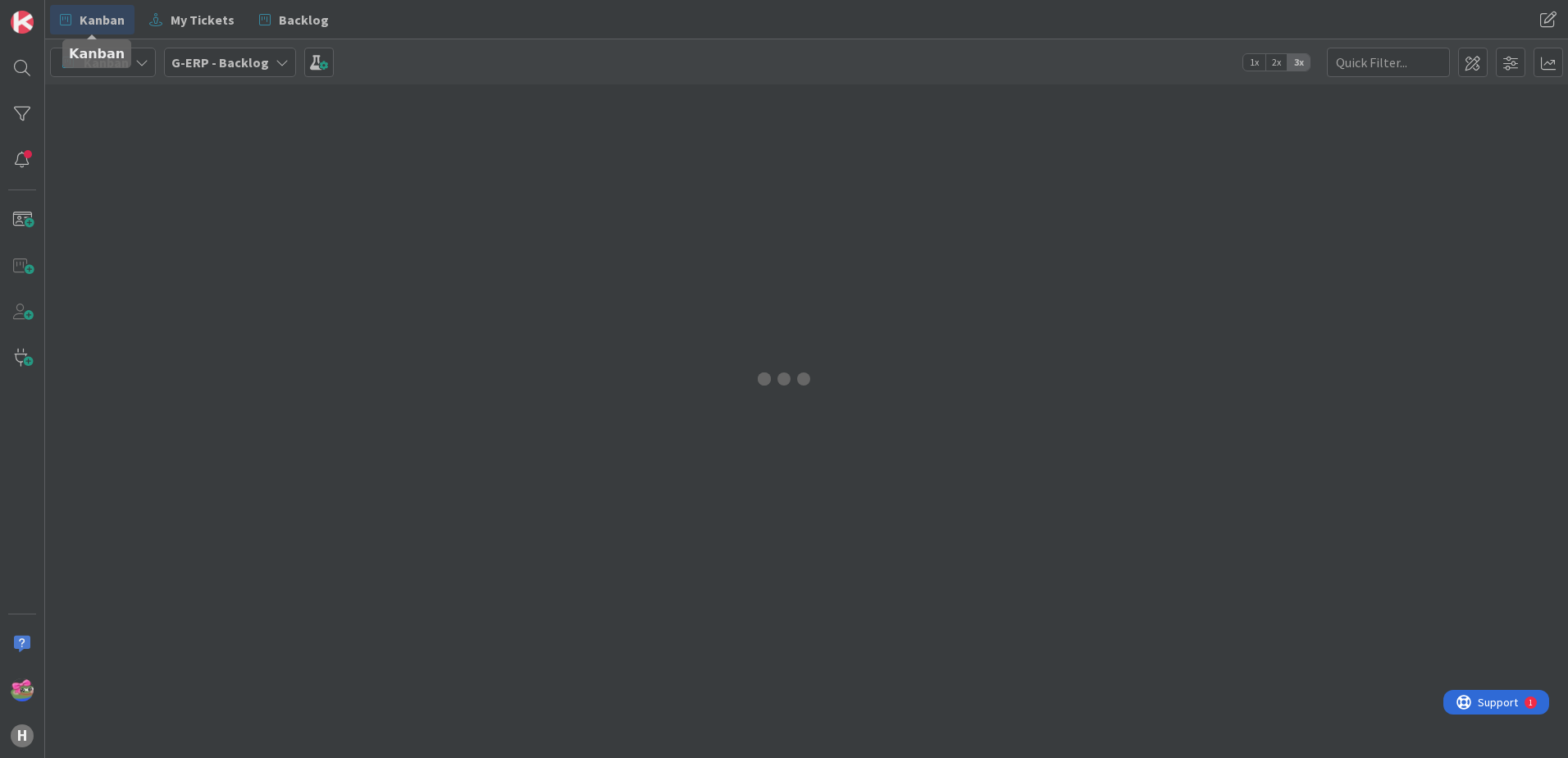
type textarea "x"
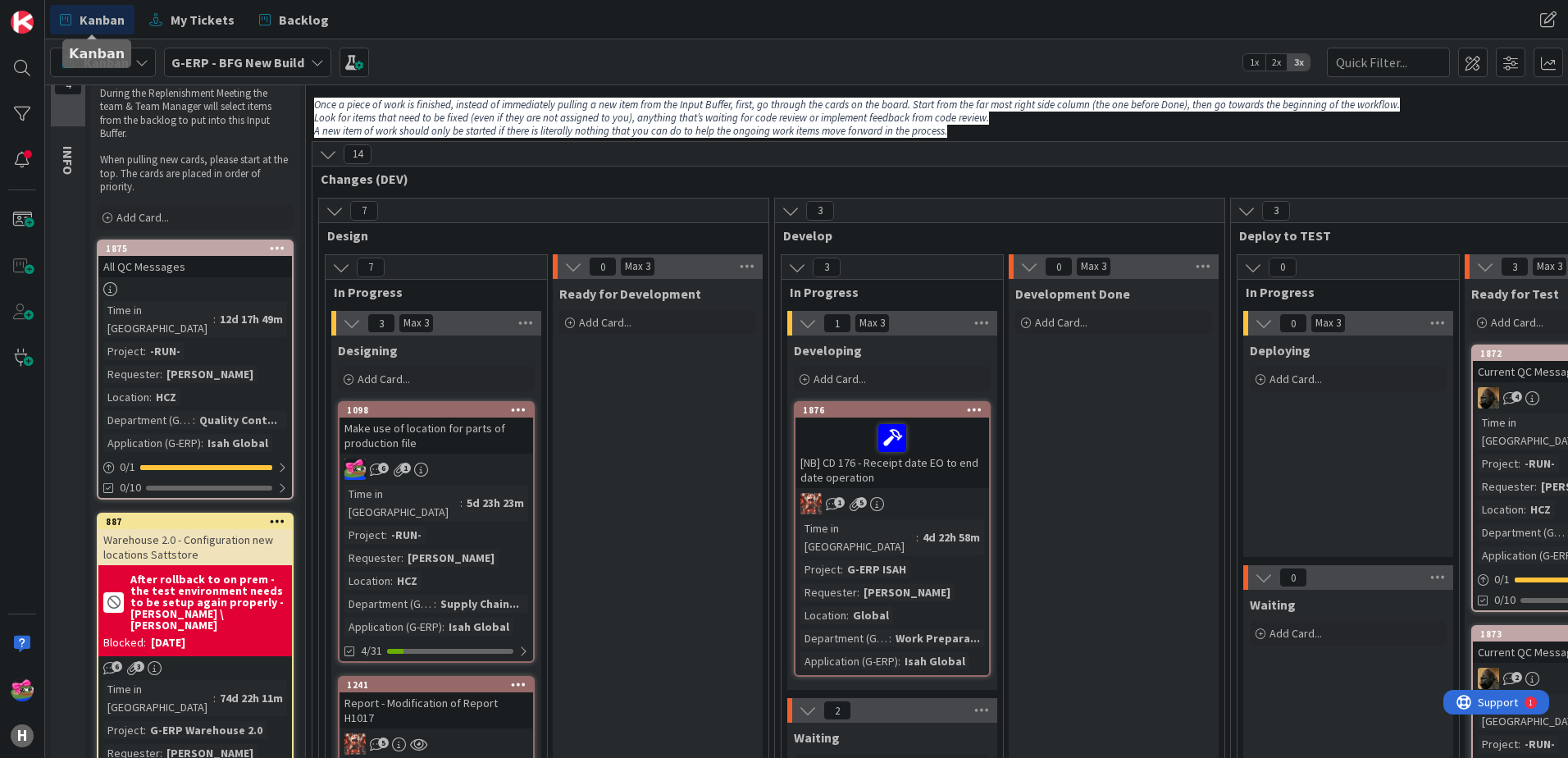
scroll to position [82, 0]
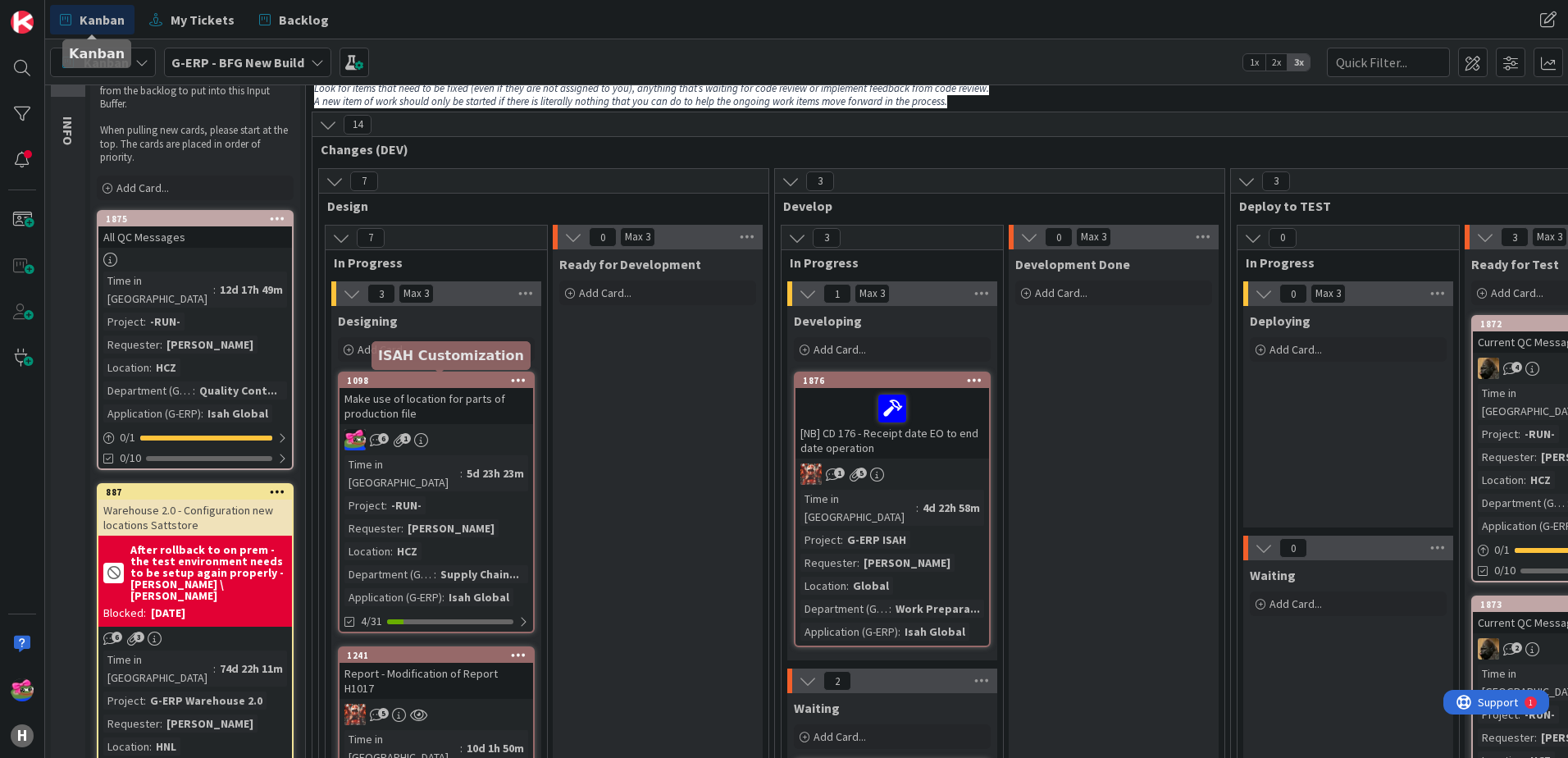
click at [417, 381] on div "1098" at bounding box center [440, 381] width 186 height 12
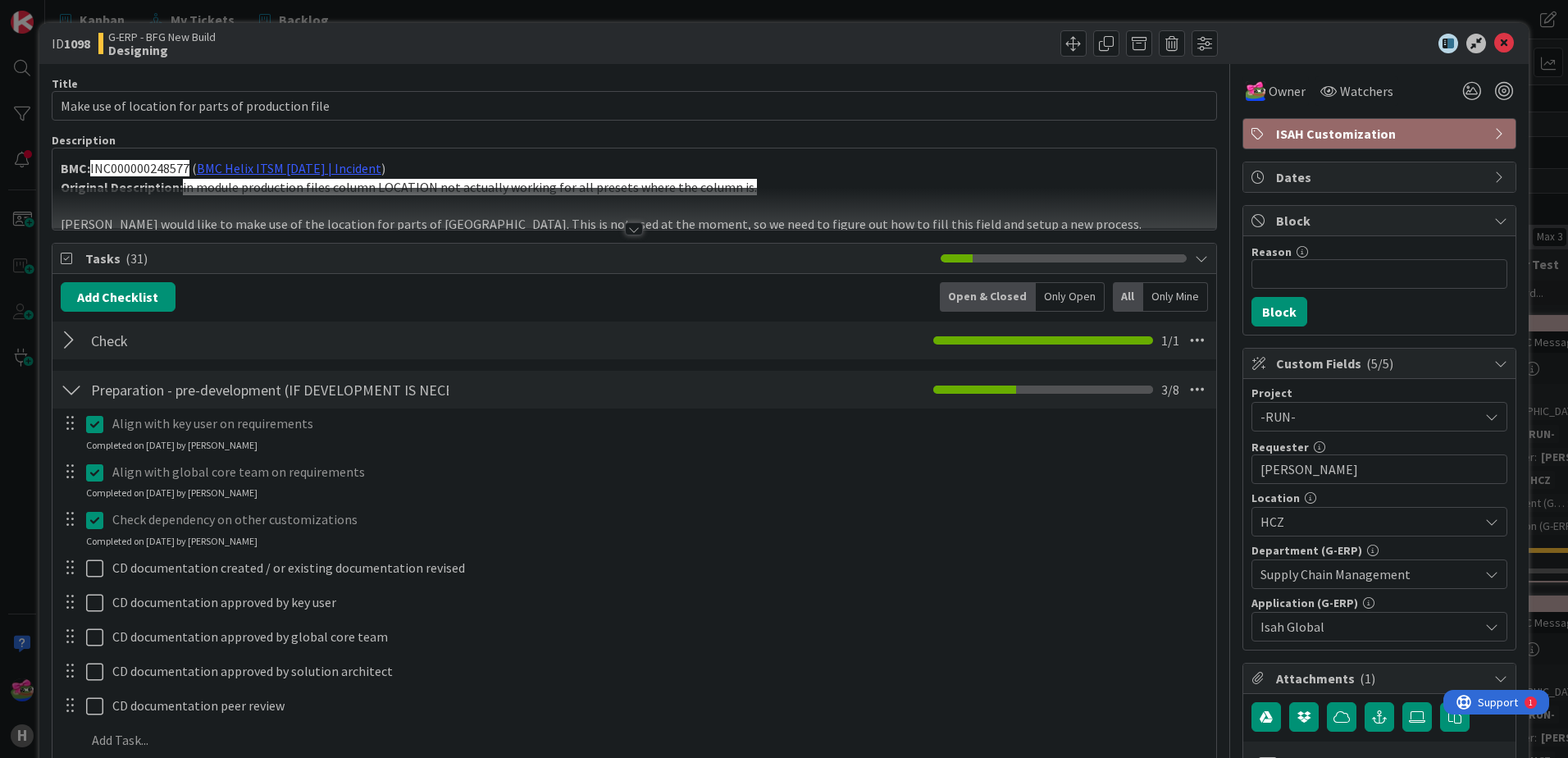
click at [627, 231] on div at bounding box center [633, 229] width 18 height 13
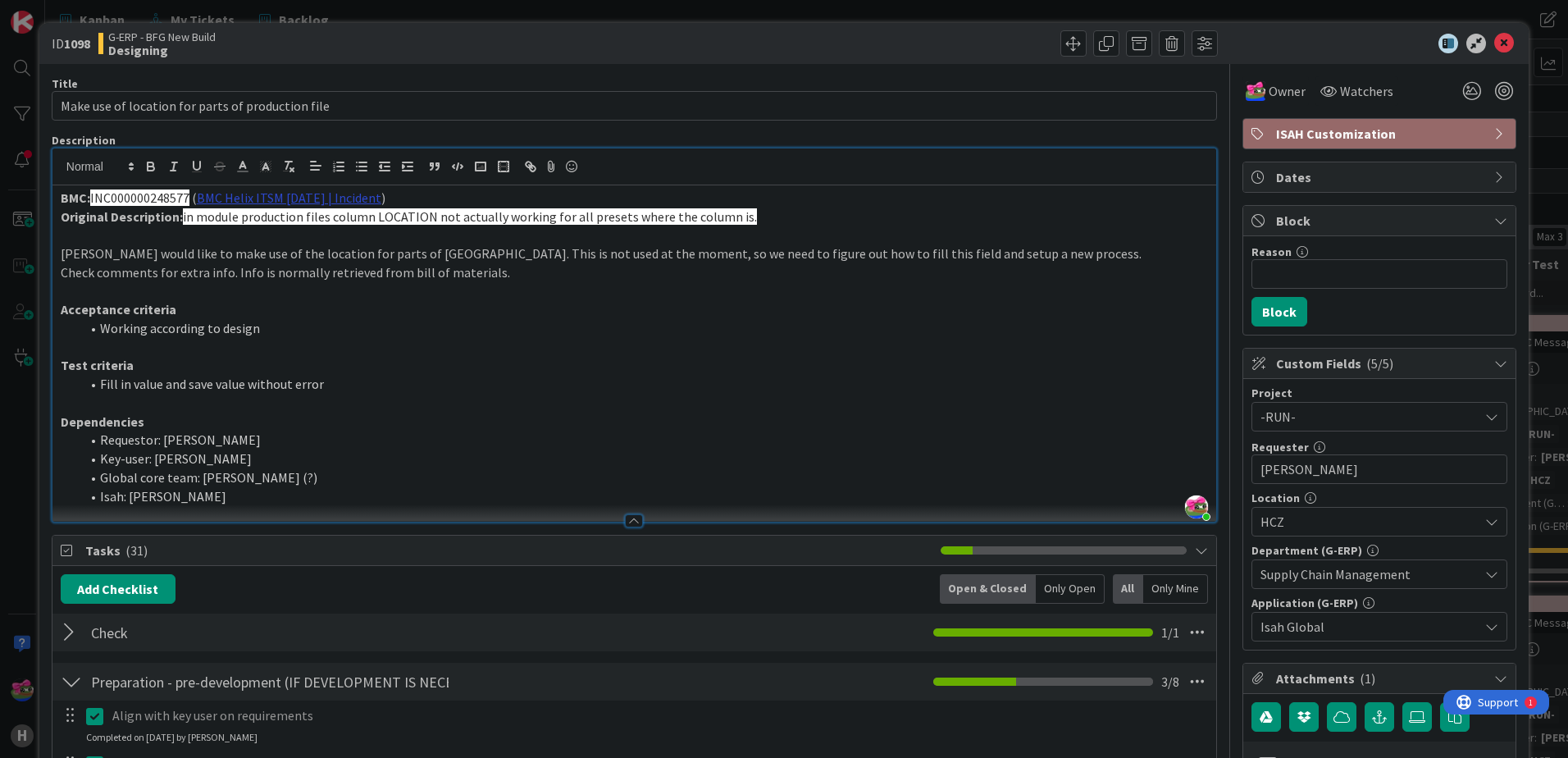
click at [260, 198] on link "BMC Helix ITSM [DATE] | Incident" at bounding box center [289, 198] width 185 height 16
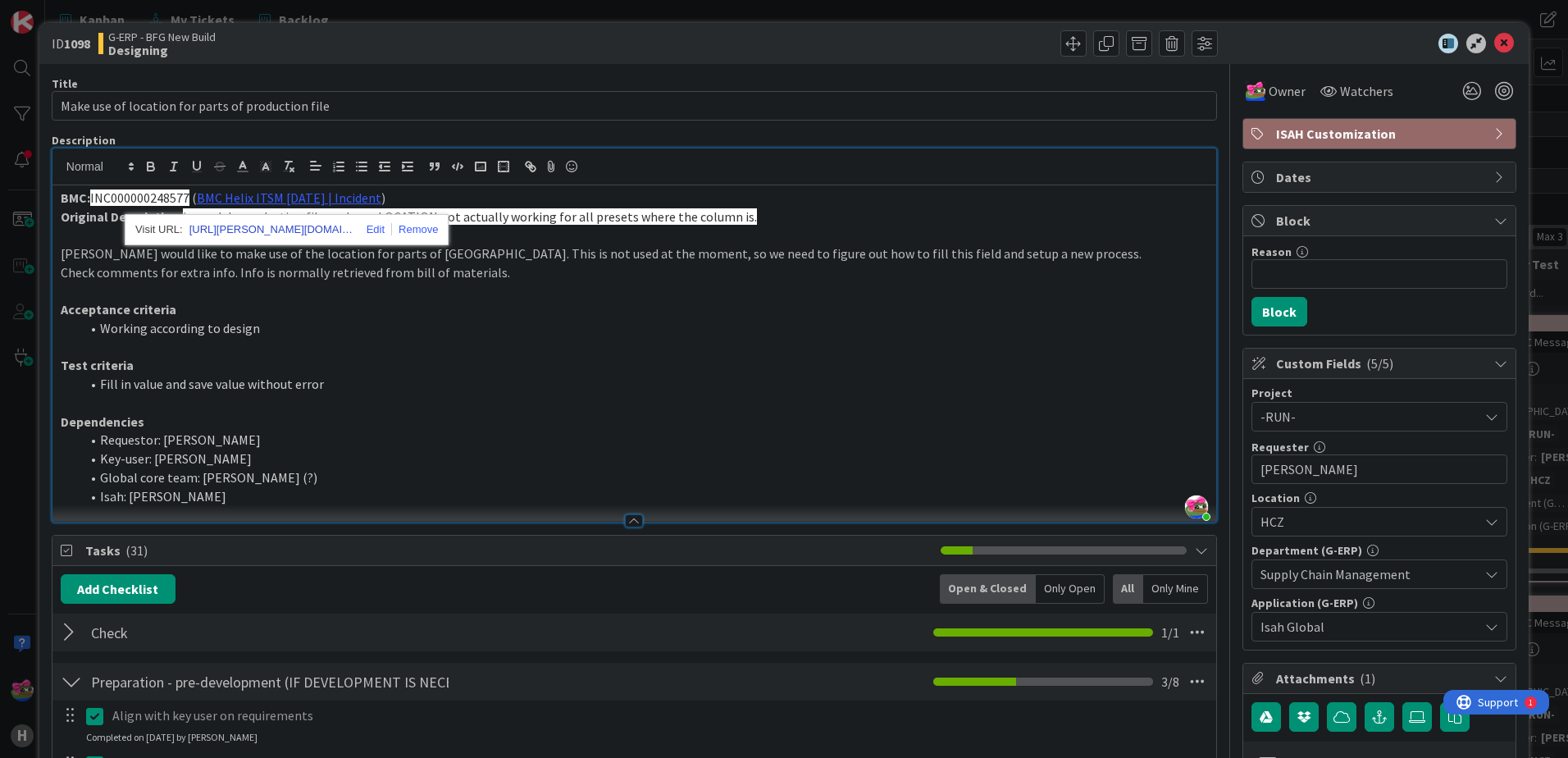
click at [290, 227] on link "[URL][PERSON_NAME][DOMAIN_NAME]" at bounding box center [272, 230] width 164 height 21
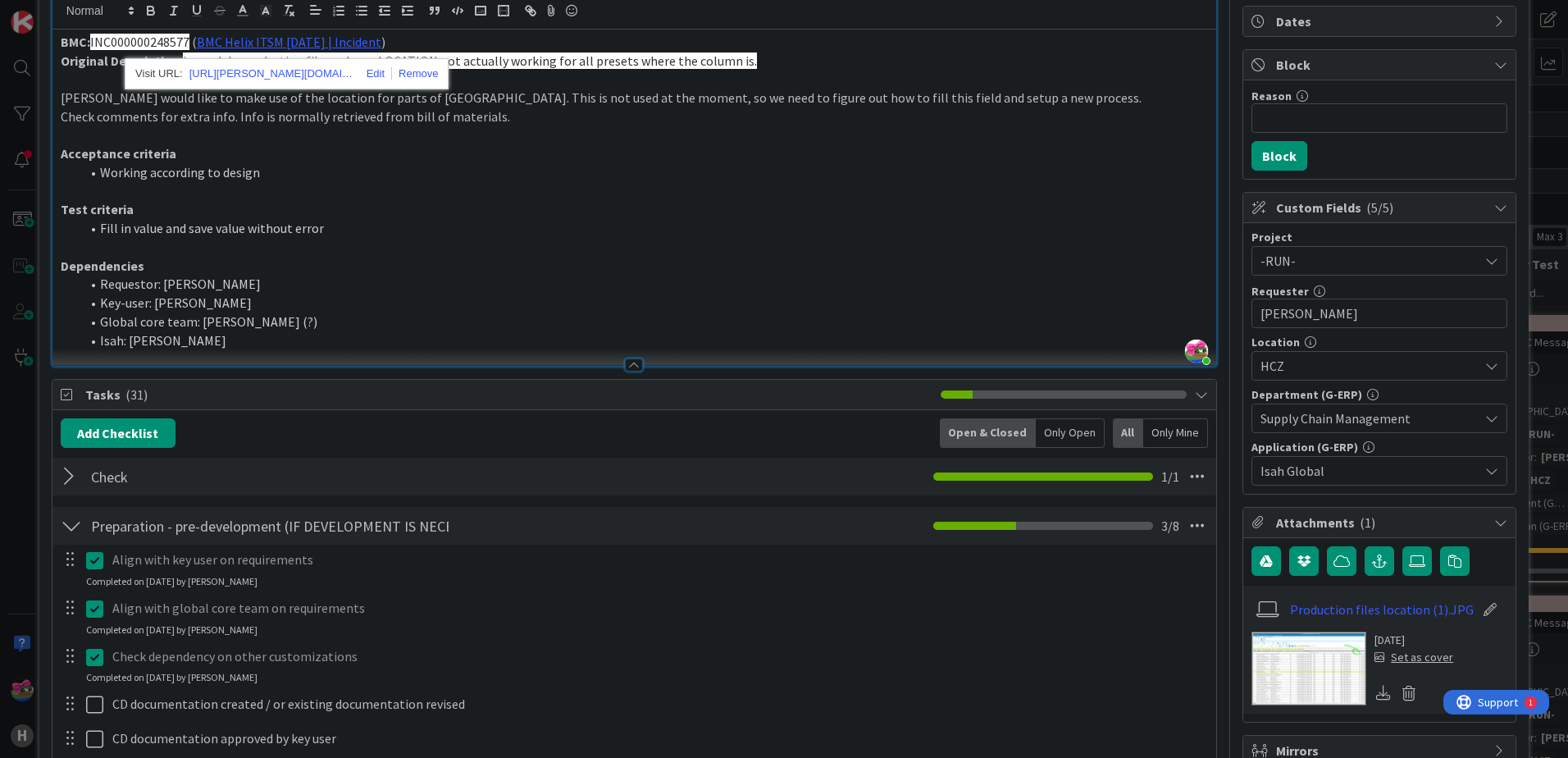
scroll to position [328, 0]
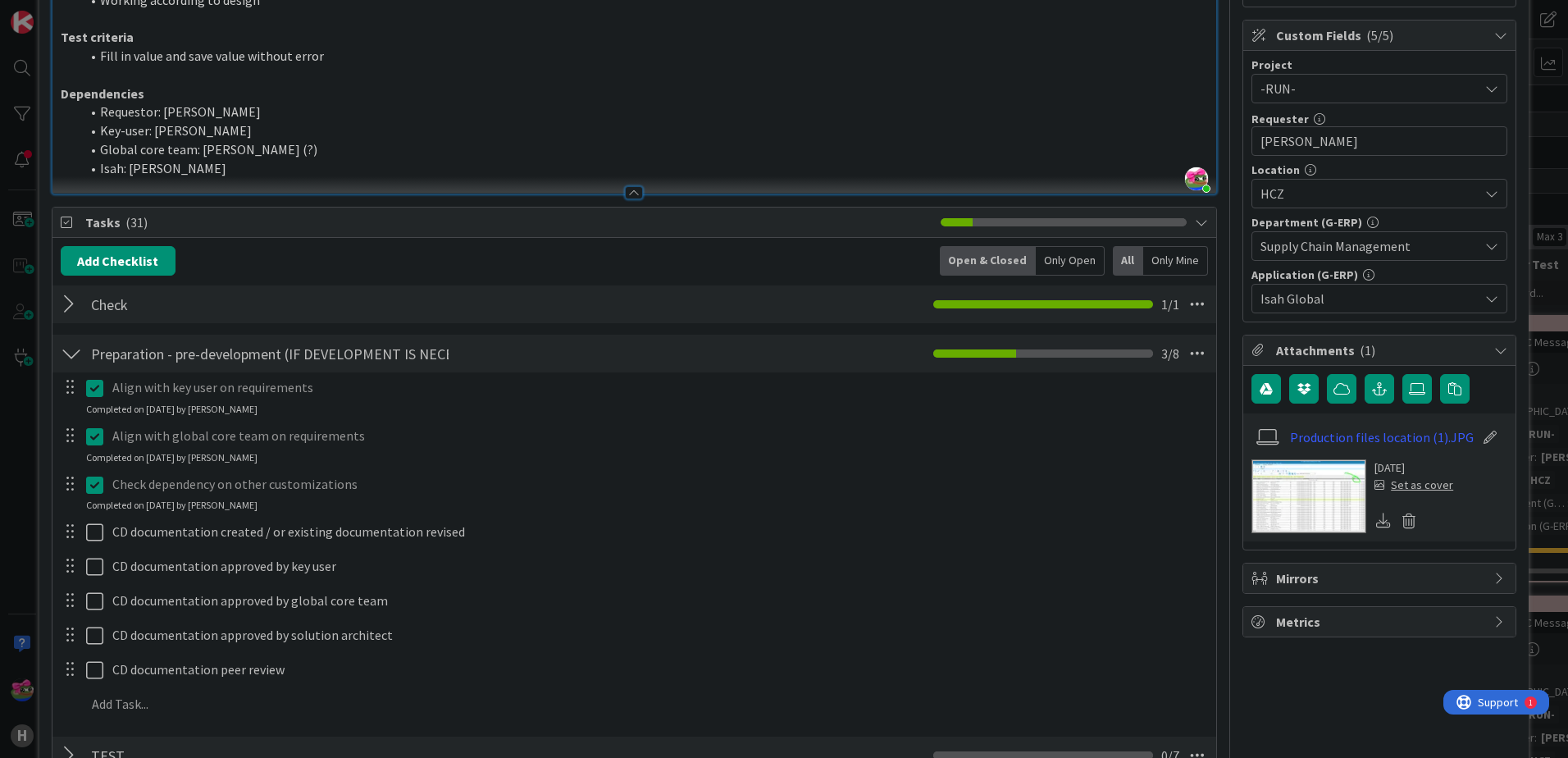
click at [1310, 484] on img at bounding box center [1309, 496] width 115 height 74
